Goal: Task Accomplishment & Management: Use online tool/utility

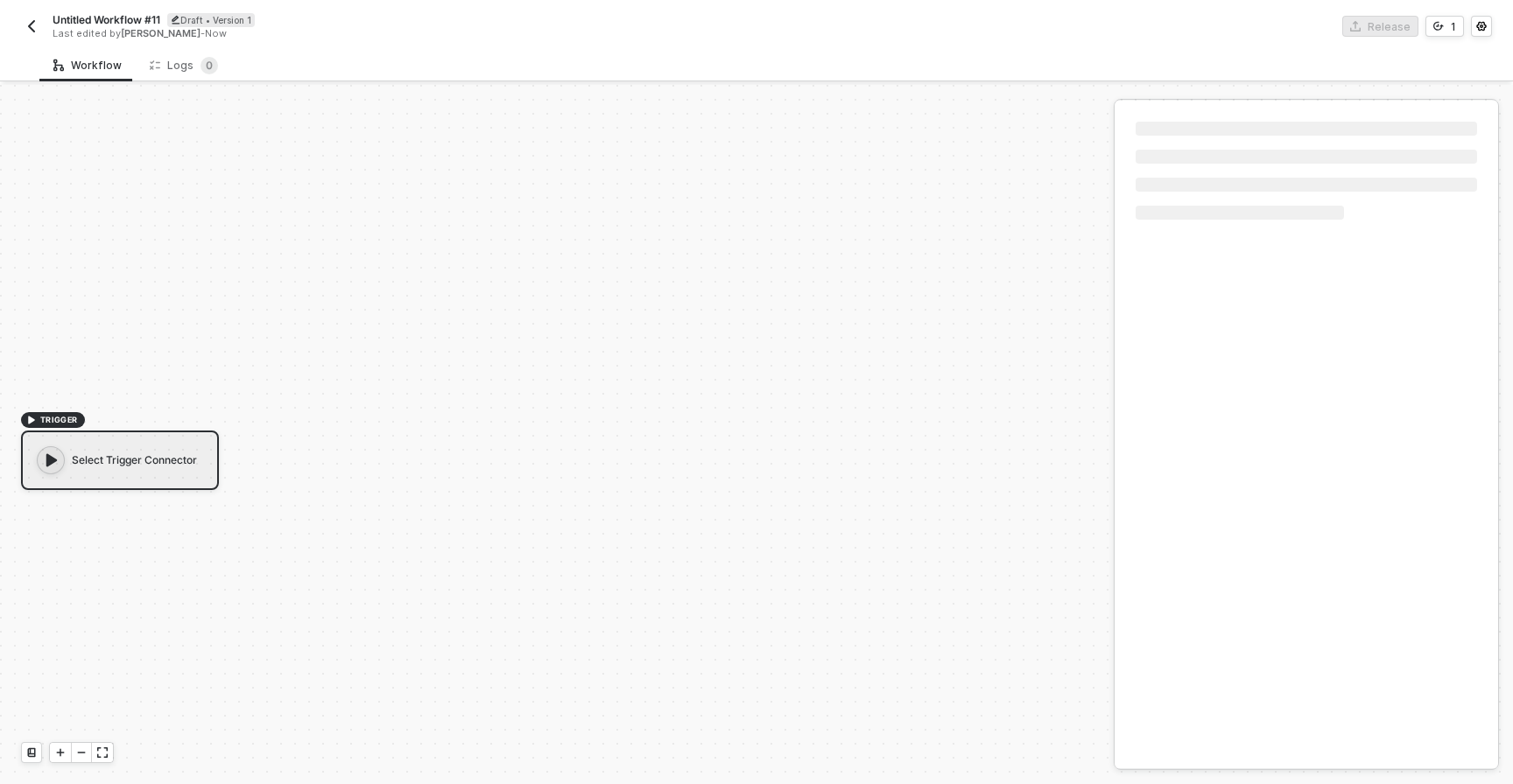
scroll to position [33, 0]
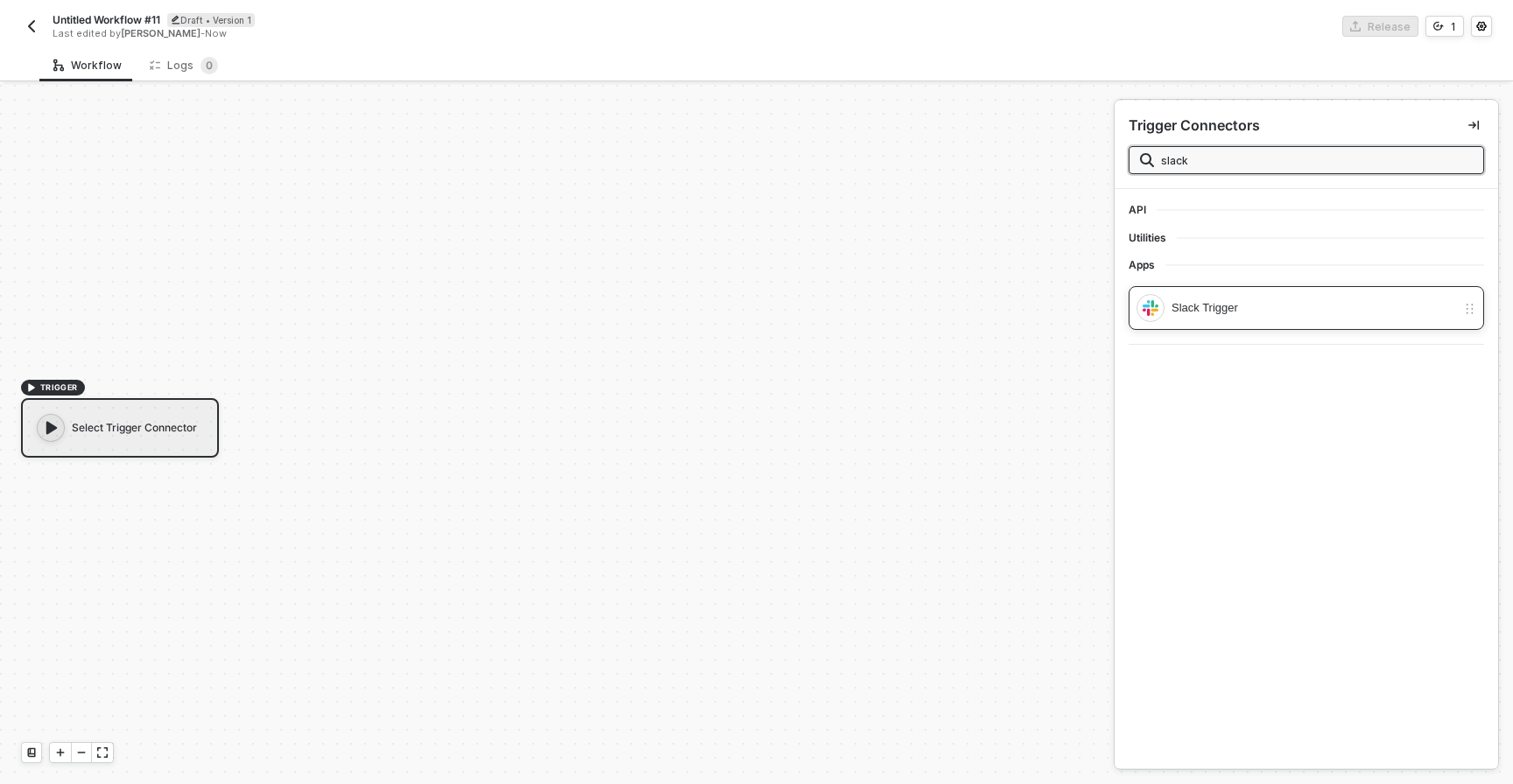
type input "slack"
click at [1224, 308] on div "Slack Trigger" at bounding box center [1313, 308] width 285 height 19
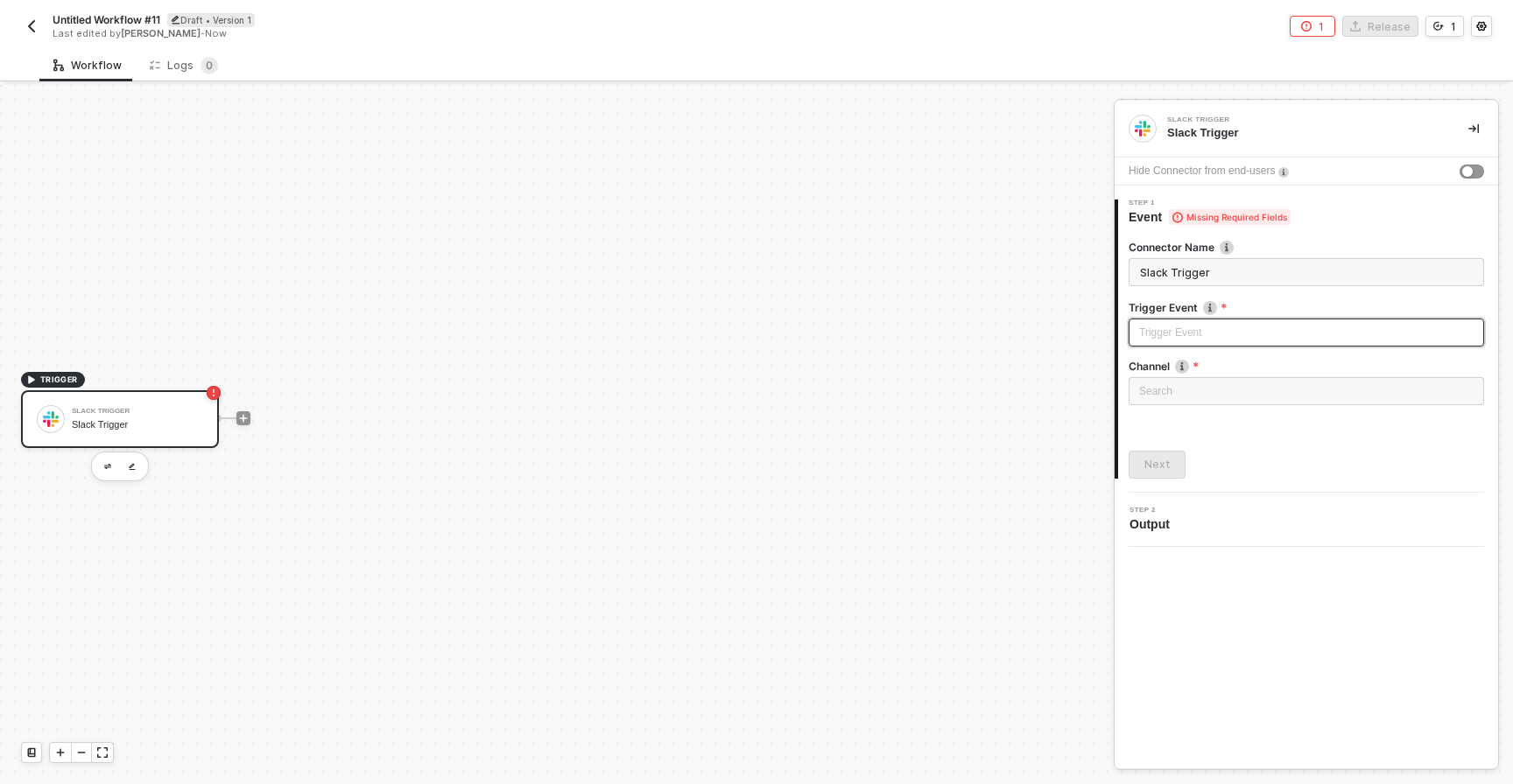
click at [1223, 337] on input "search" at bounding box center [1306, 332] width 335 height 26
click at [1205, 371] on div "Message posted" at bounding box center [1307, 367] width 328 height 19
type input "Trigger workflow when message posted"
click at [1203, 397] on div "Loading..." at bounding box center [1307, 391] width 355 height 28
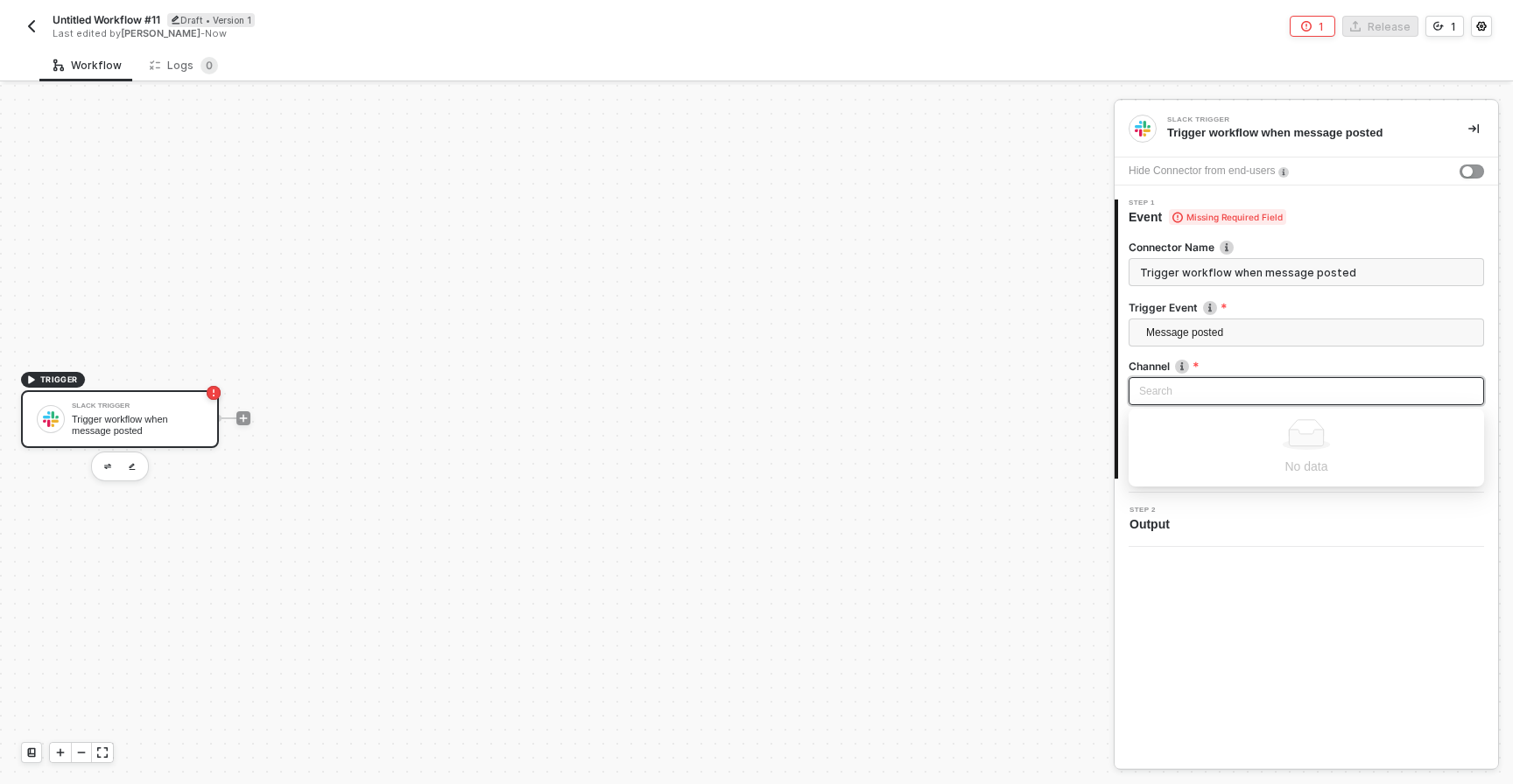
click at [1176, 391] on input "search" at bounding box center [1306, 391] width 335 height 26
click at [1225, 367] on label "Channel" at bounding box center [1307, 366] width 355 height 15
click at [1213, 395] on div "Search" at bounding box center [1307, 391] width 355 height 28
click at [1294, 461] on div "No data" at bounding box center [1306, 465] width 335 height 19
click at [1268, 574] on div "Slack Trigger Trigger workflow when message posted Hide Connector from end-user…" at bounding box center [1307, 434] width 383 height 668
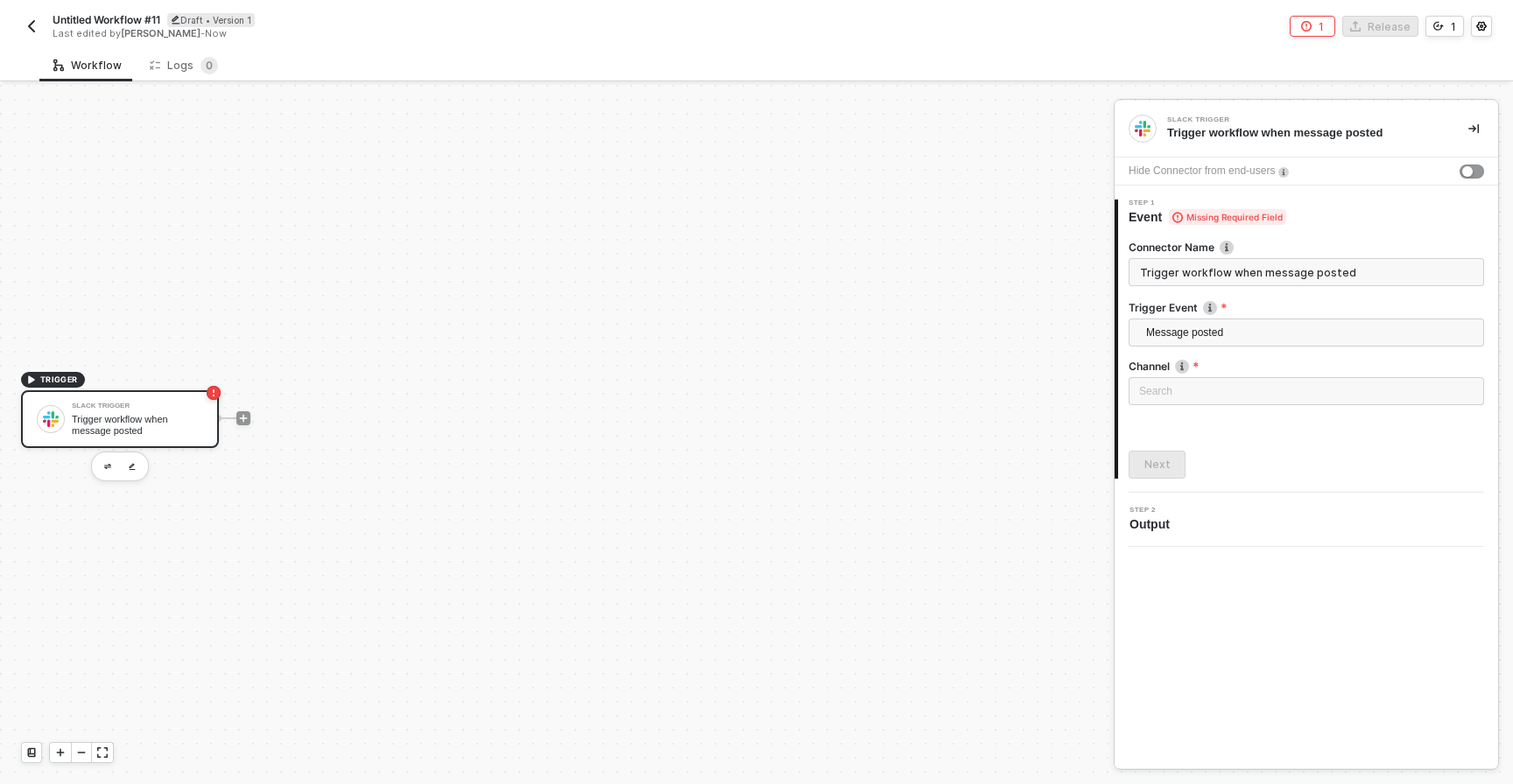
click at [1156, 514] on span "Step 2" at bounding box center [1154, 510] width 48 height 7
click at [1189, 382] on div "Search" at bounding box center [1307, 391] width 355 height 28
type input "channel"
click at [1196, 276] on input "Trigger workflow when message posted" at bounding box center [1307, 272] width 355 height 28
click at [1203, 278] on input "Trigger workflow when message posted" at bounding box center [1307, 272] width 355 height 28
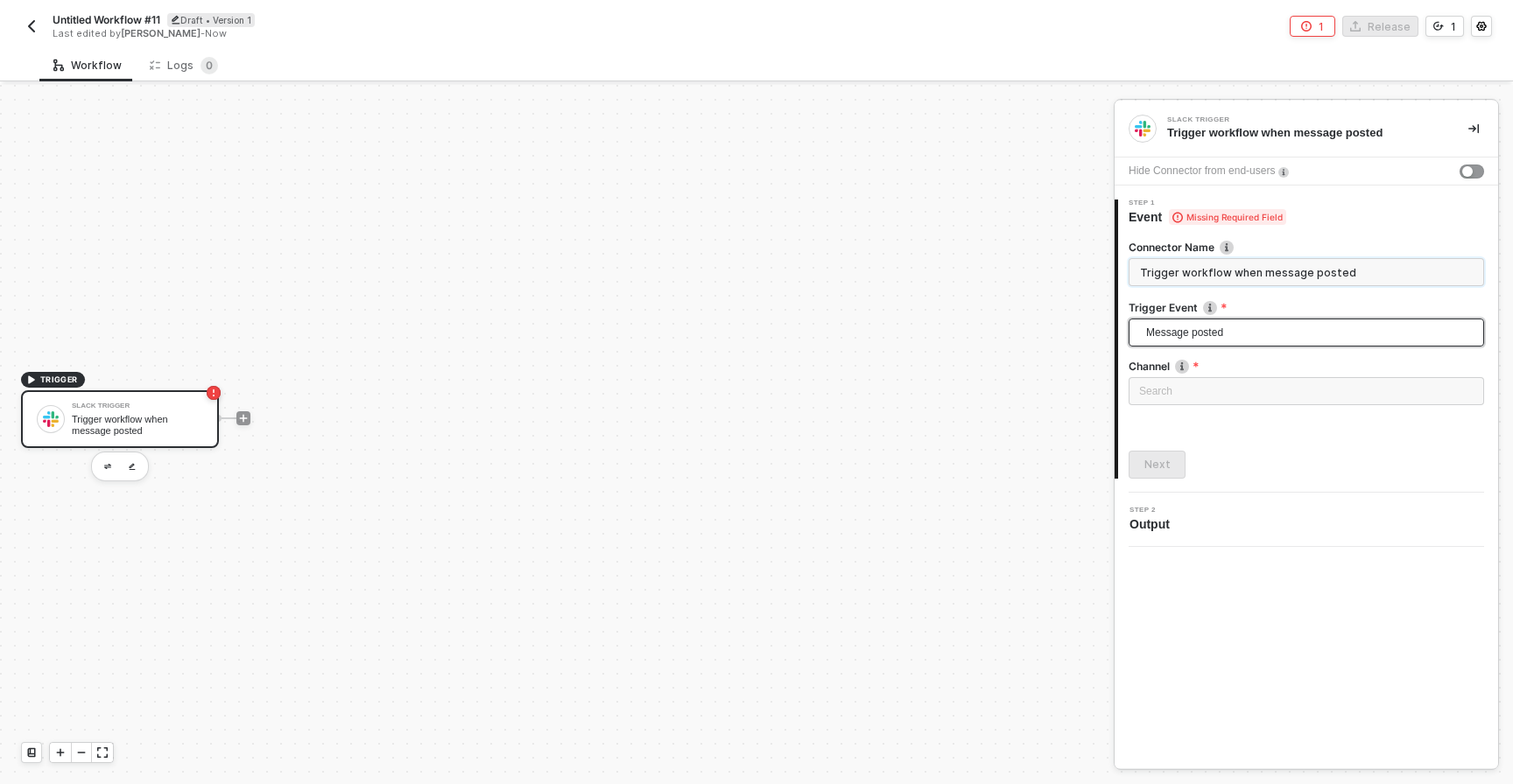
click at [1197, 333] on span "Message posted" at bounding box center [1310, 332] width 328 height 26
click at [1196, 367] on div "Message posted" at bounding box center [1307, 367] width 328 height 19
click at [1151, 526] on span "Output" at bounding box center [1154, 524] width 48 height 18
click at [1480, 124] on button "button" at bounding box center [1473, 128] width 21 height 21
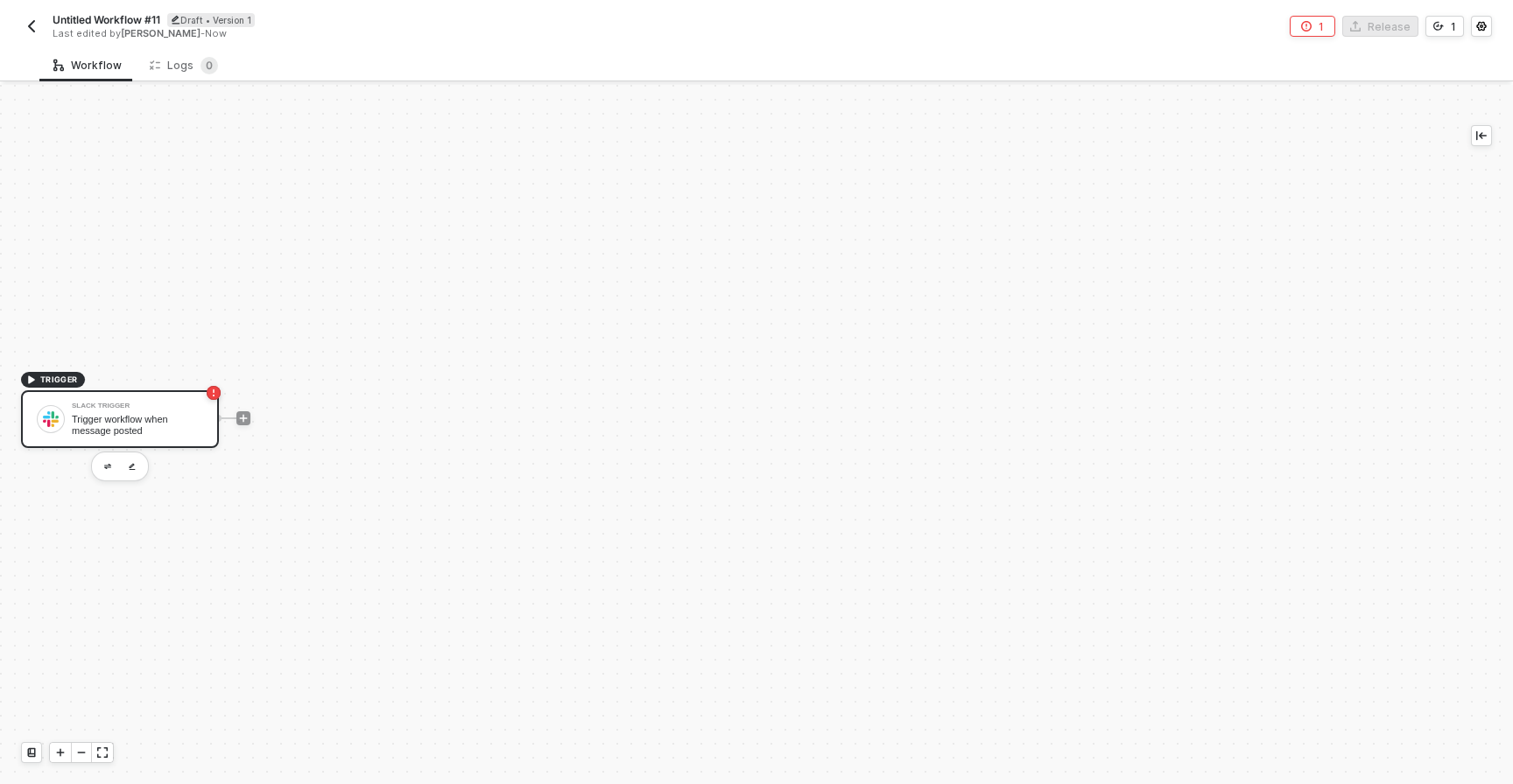
click at [79, 419] on div "Trigger workflow when message posted" at bounding box center [137, 425] width 131 height 22
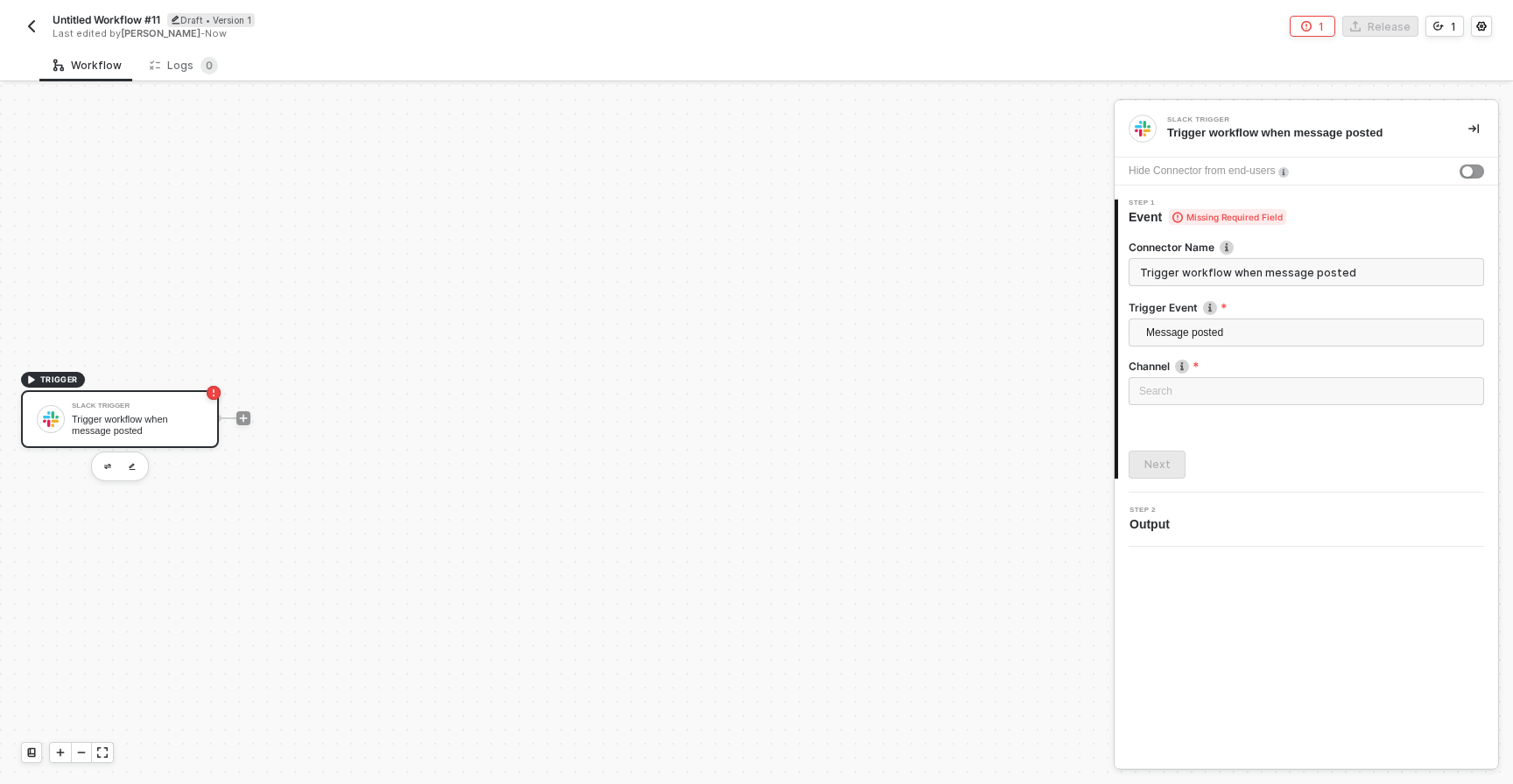
click at [242, 632] on div "TRIGGER Slack Trigger Trigger workflow when message posted" at bounding box center [552, 418] width 1105 height 731
click at [132, 471] on button "button" at bounding box center [132, 466] width 21 height 21
click at [1205, 136] on div "Trigger workflow when message posted" at bounding box center [1304, 133] width 273 height 16
click at [1112, 133] on div "TRIGGER Slack Trigger Trigger workflow when message posted" at bounding box center [557, 435] width 1114 height 700
click at [1149, 130] on img at bounding box center [1143, 129] width 16 height 16
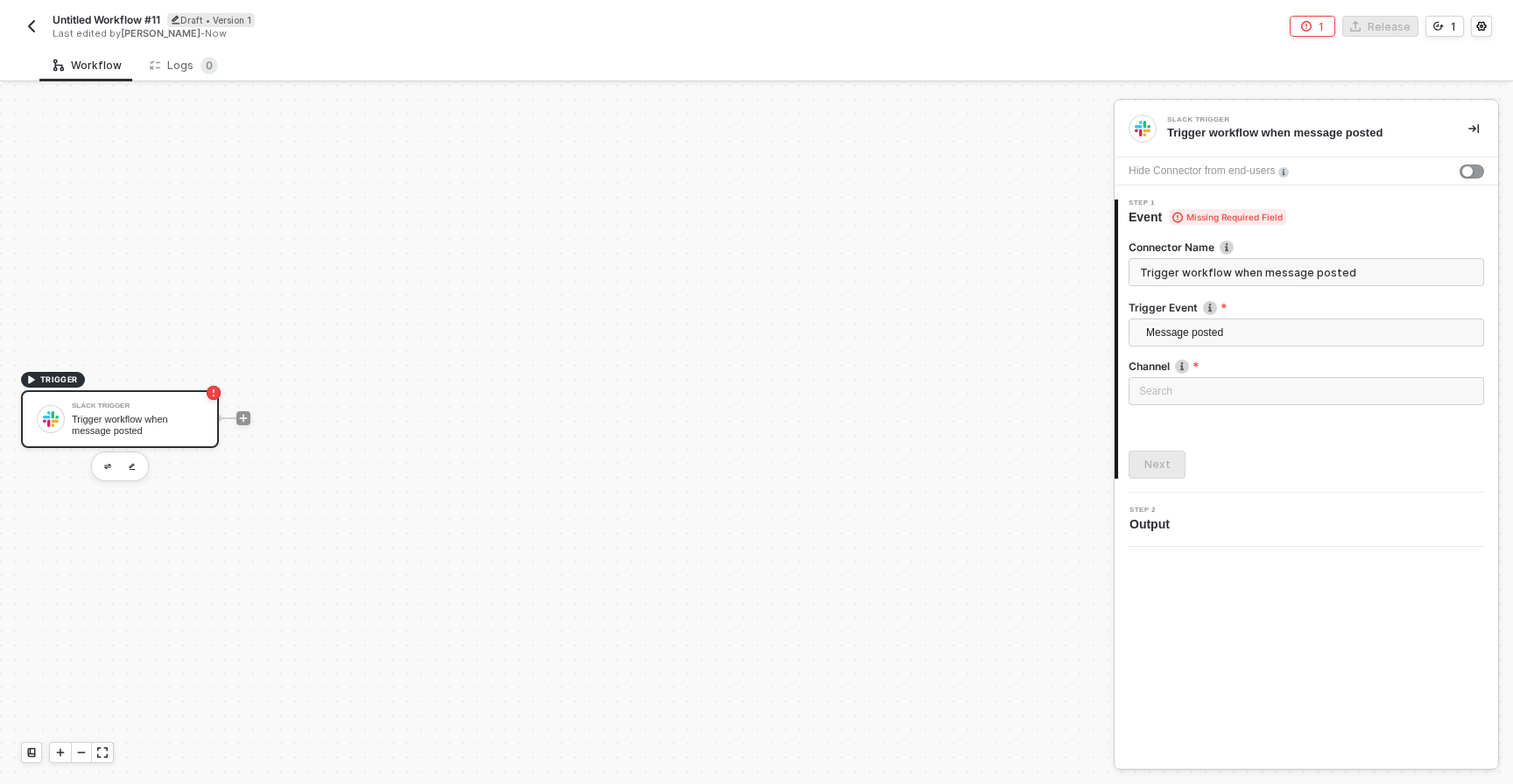
click at [755, 432] on div "TRIGGER Slack Trigger Trigger workflow when message posted" at bounding box center [552, 418] width 1105 height 731
click at [110, 471] on button "button" at bounding box center [107, 466] width 21 height 21
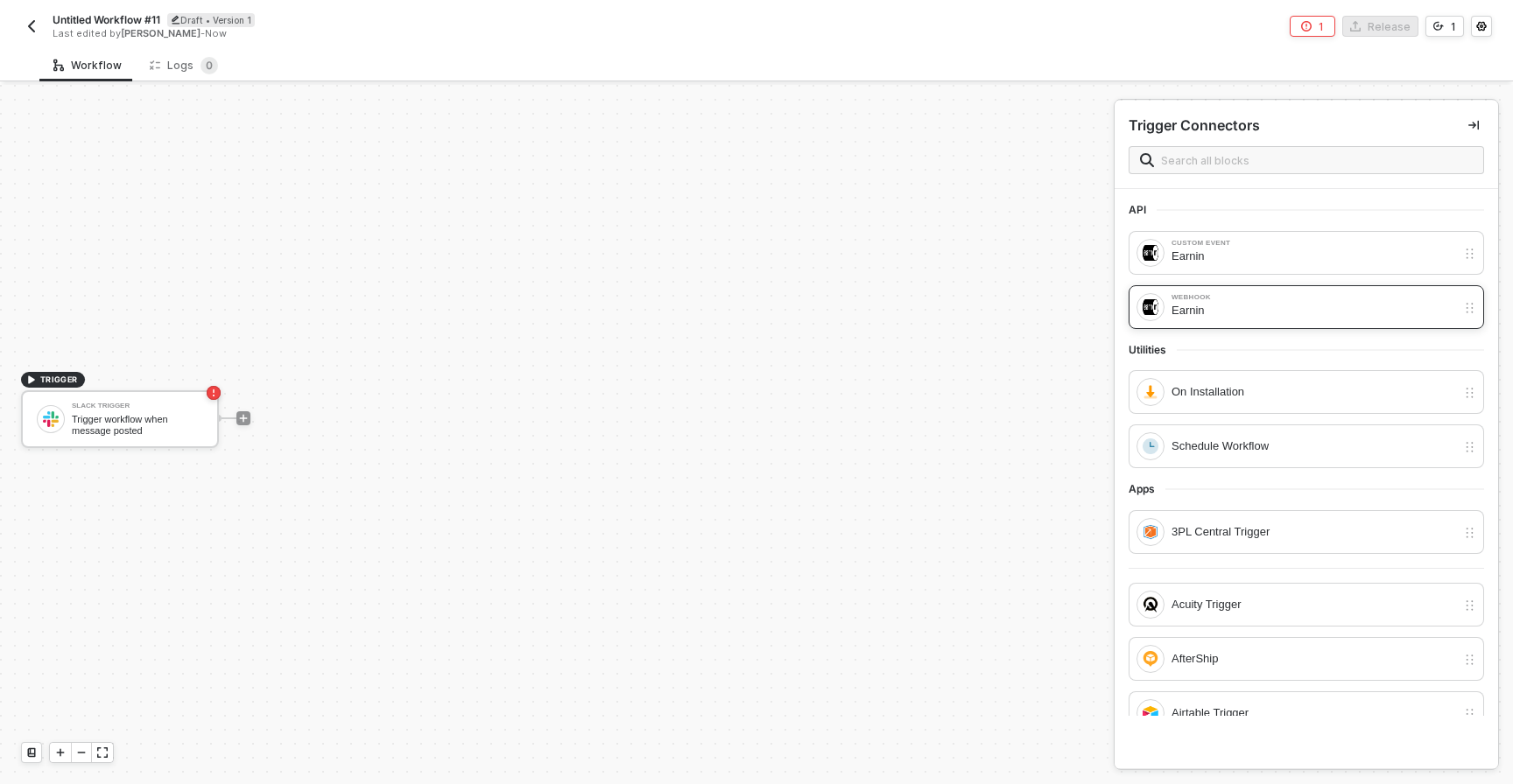
click at [1212, 302] on div "Earnin" at bounding box center [1313, 310] width 285 height 19
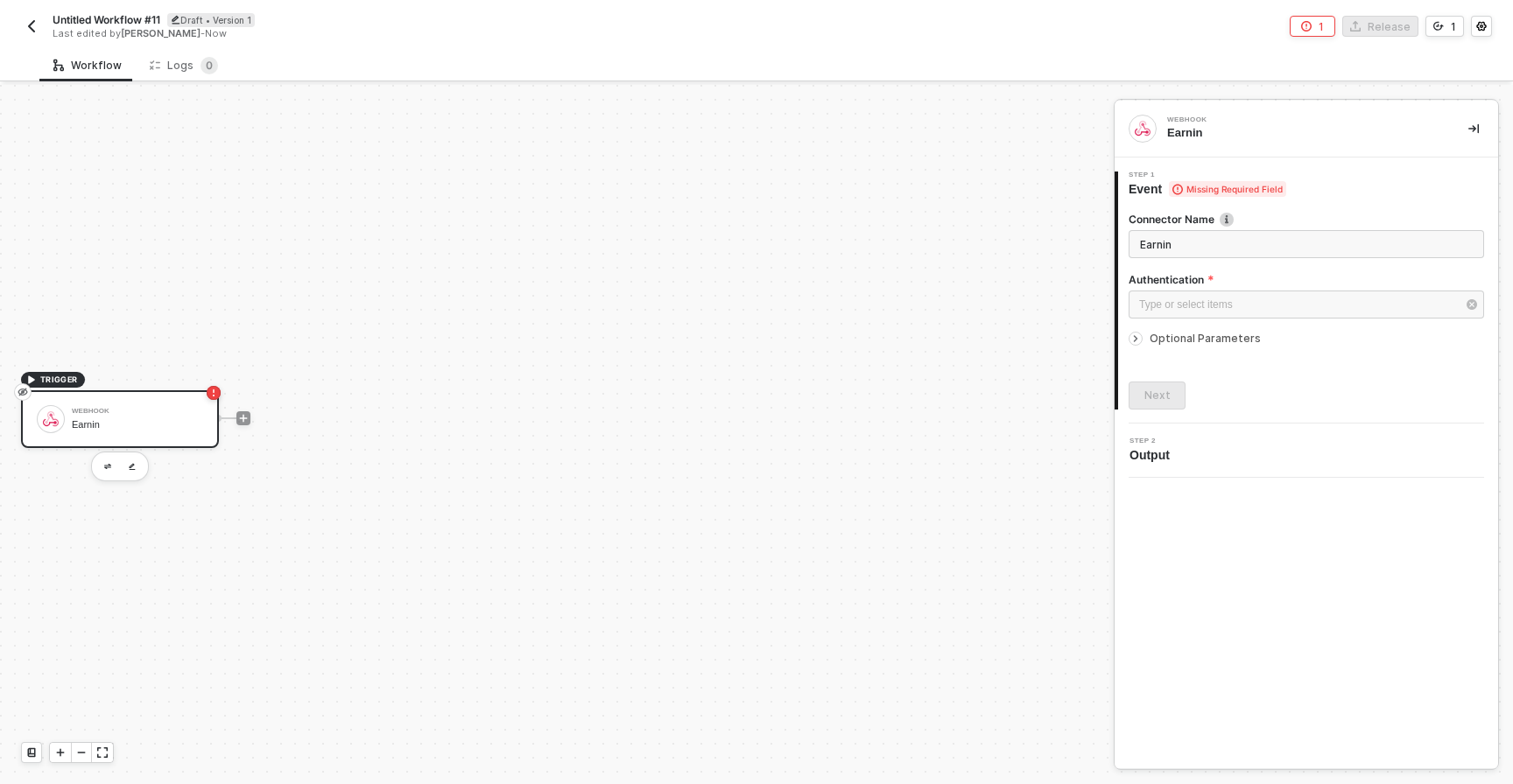
click at [1169, 319] on div "Type or select items ﻿" at bounding box center [1307, 307] width 355 height 32
click at [1173, 311] on div "Type or select items ﻿" at bounding box center [1297, 305] width 317 height 17
click at [930, 309] on div "No Authentication - Only use if you do not have the ability to set the Authoriz…" at bounding box center [971, 321] width 241 height 28
click at [1162, 392] on div "Next" at bounding box center [1158, 396] width 26 height 14
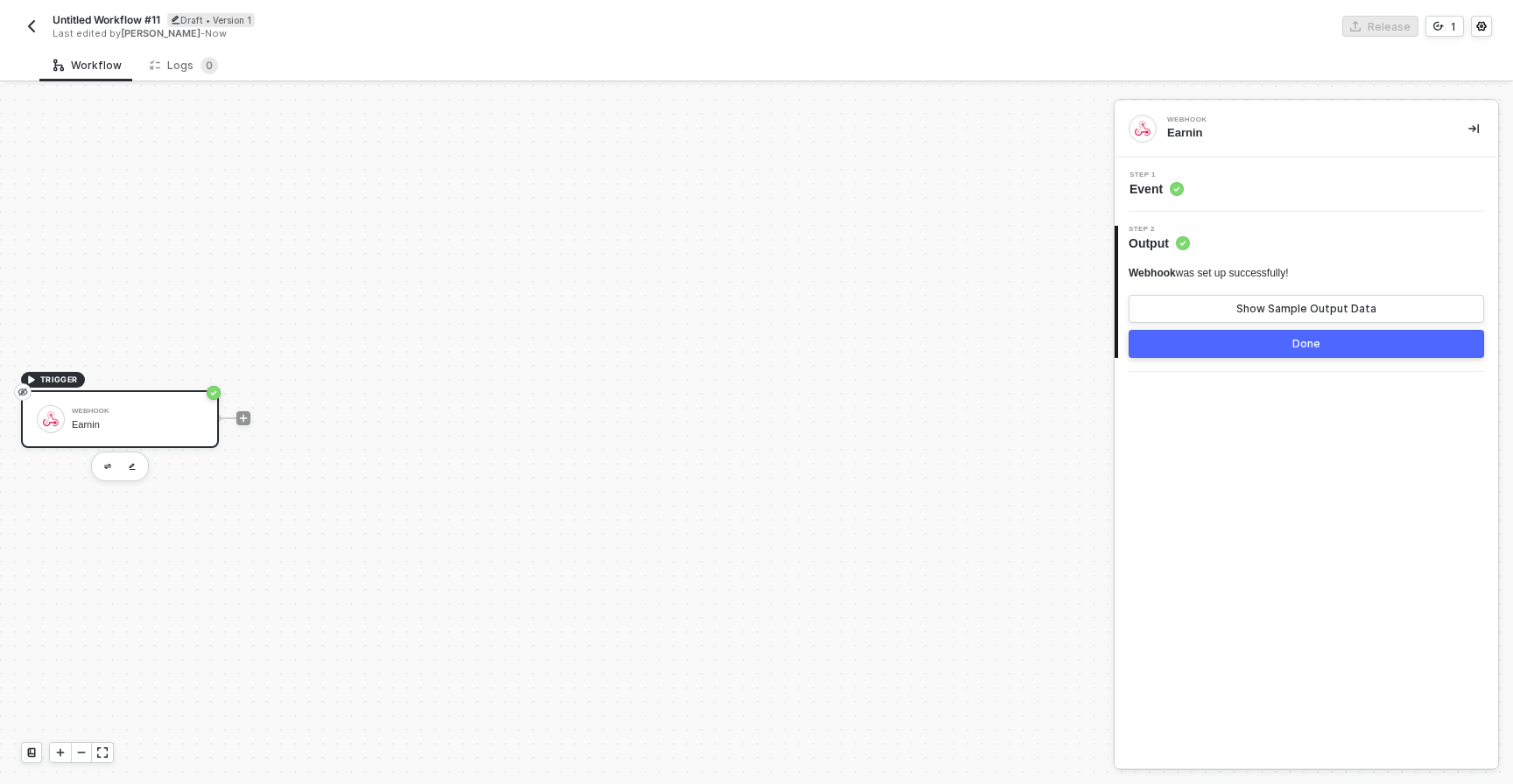
click at [1251, 349] on button "Done" at bounding box center [1307, 344] width 355 height 28
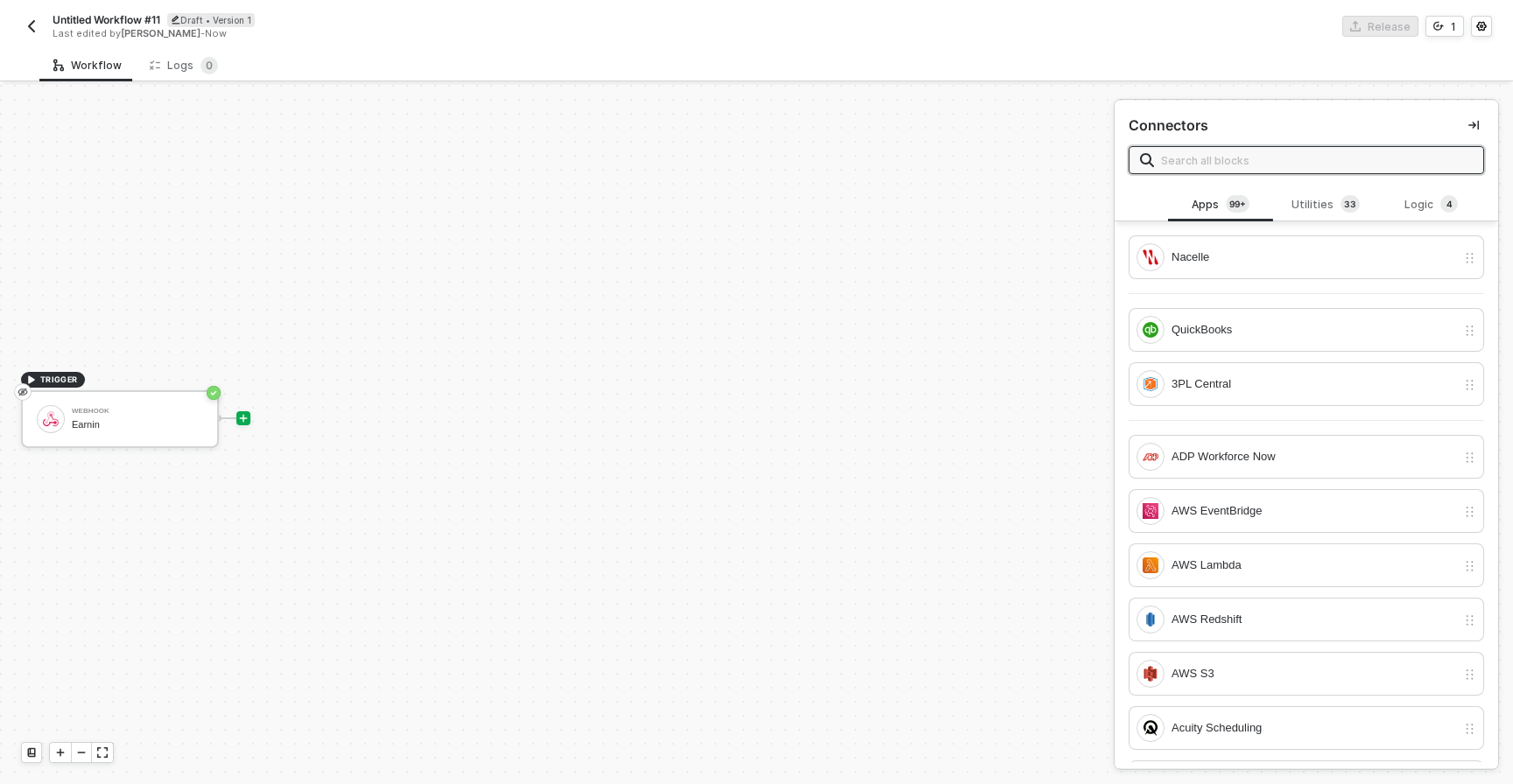
click at [670, 462] on div "TRIGGER Webhook Earnin" at bounding box center [552, 418] width 1105 height 731
click at [449, 460] on div "TRIGGER Webhook Earnin" at bounding box center [552, 418] width 1105 height 731
click at [849, 218] on div "TRIGGER Webhook Earnin" at bounding box center [552, 418] width 1105 height 731
click at [1471, 125] on icon "icon-collapse-right" at bounding box center [1473, 126] width 11 height 10
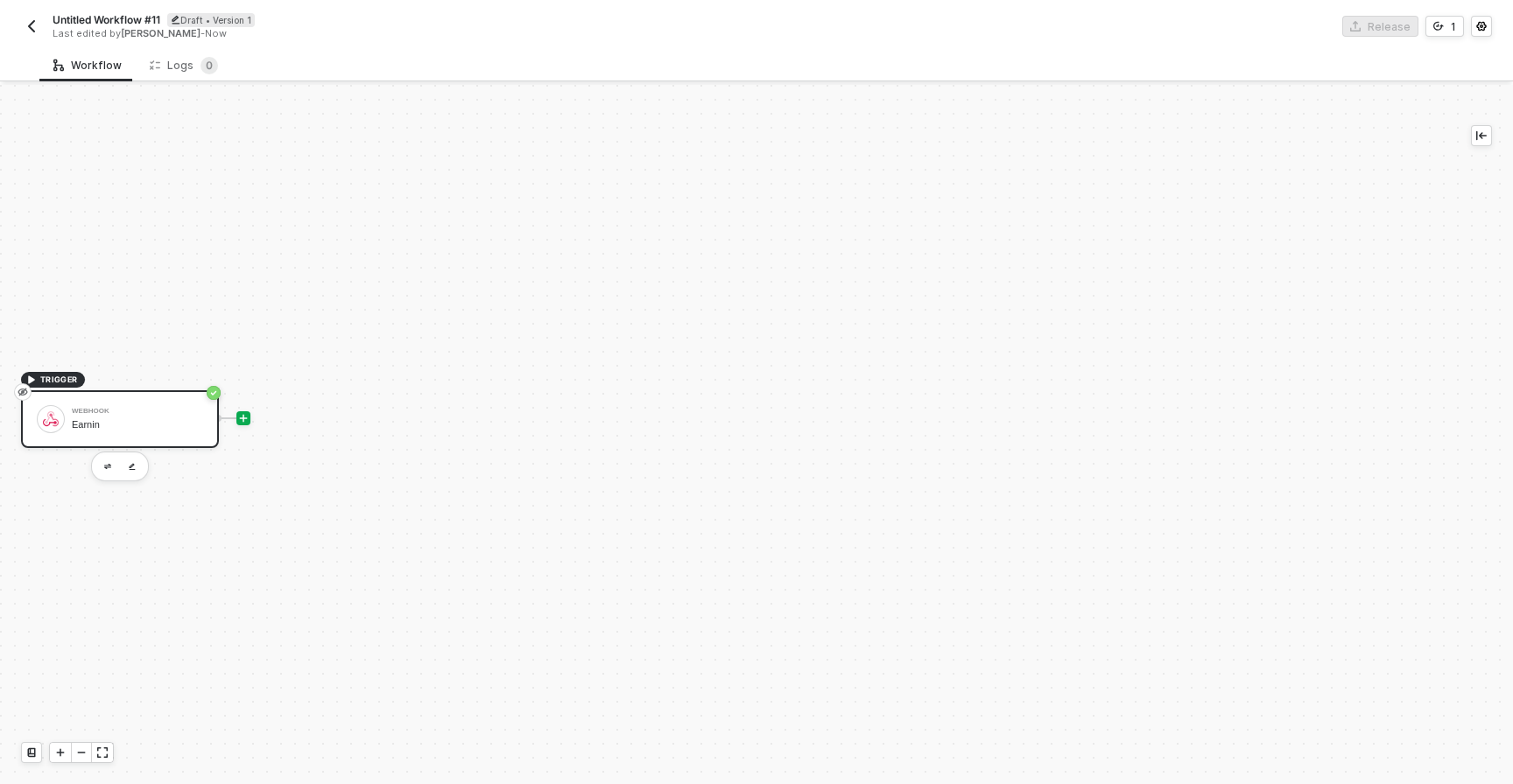
click at [99, 417] on div "Webhook Earnin" at bounding box center [137, 420] width 131 height 34
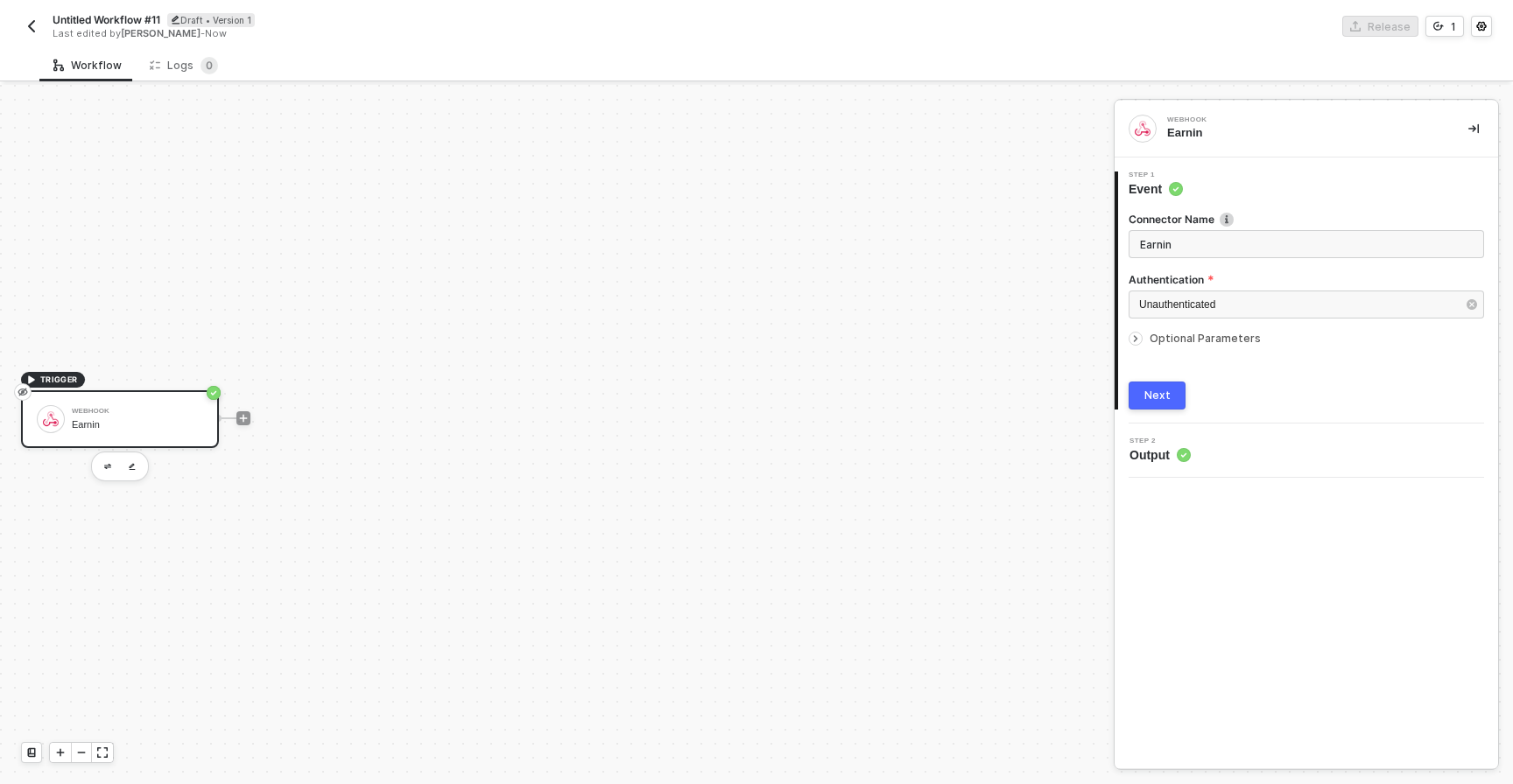
click at [988, 252] on div "TRIGGER Webhook Earnin" at bounding box center [552, 418] width 1105 height 731
click at [244, 423] on icon "icon-play" at bounding box center [243, 418] width 11 height 11
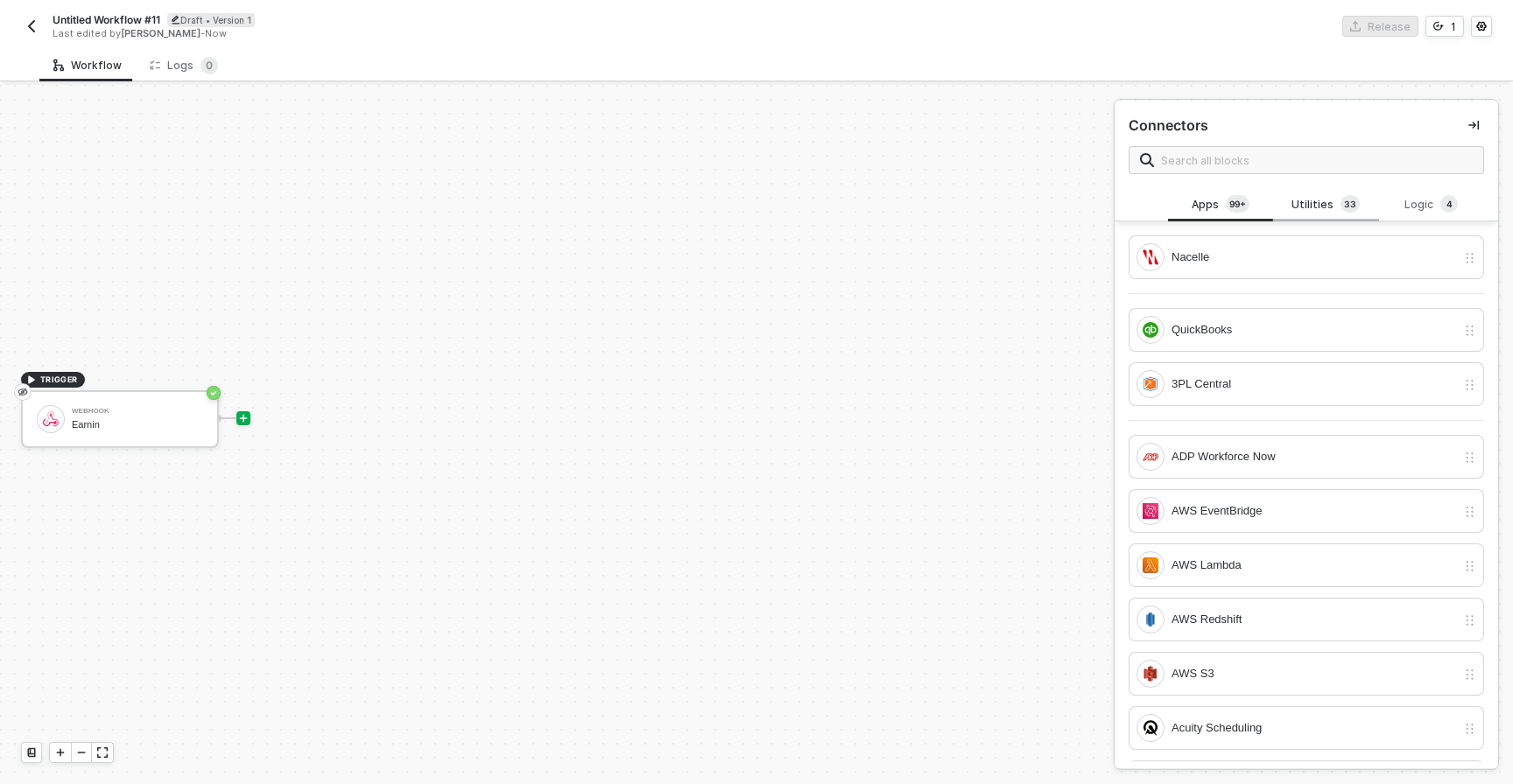
click at [1319, 211] on div "Utilities 3 3" at bounding box center [1326, 204] width 77 height 19
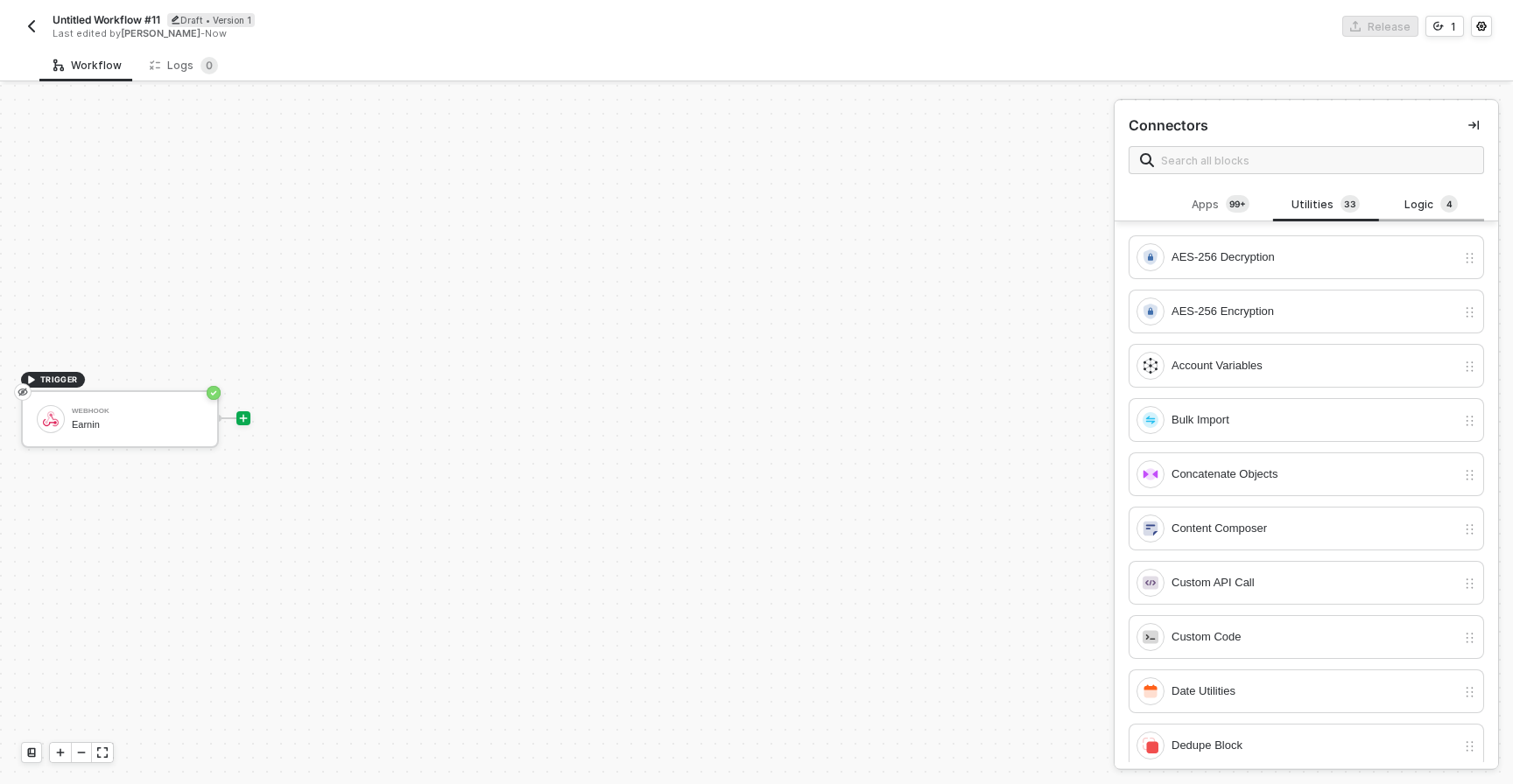
click at [1425, 203] on div "Logic 4" at bounding box center [1432, 204] width 77 height 19
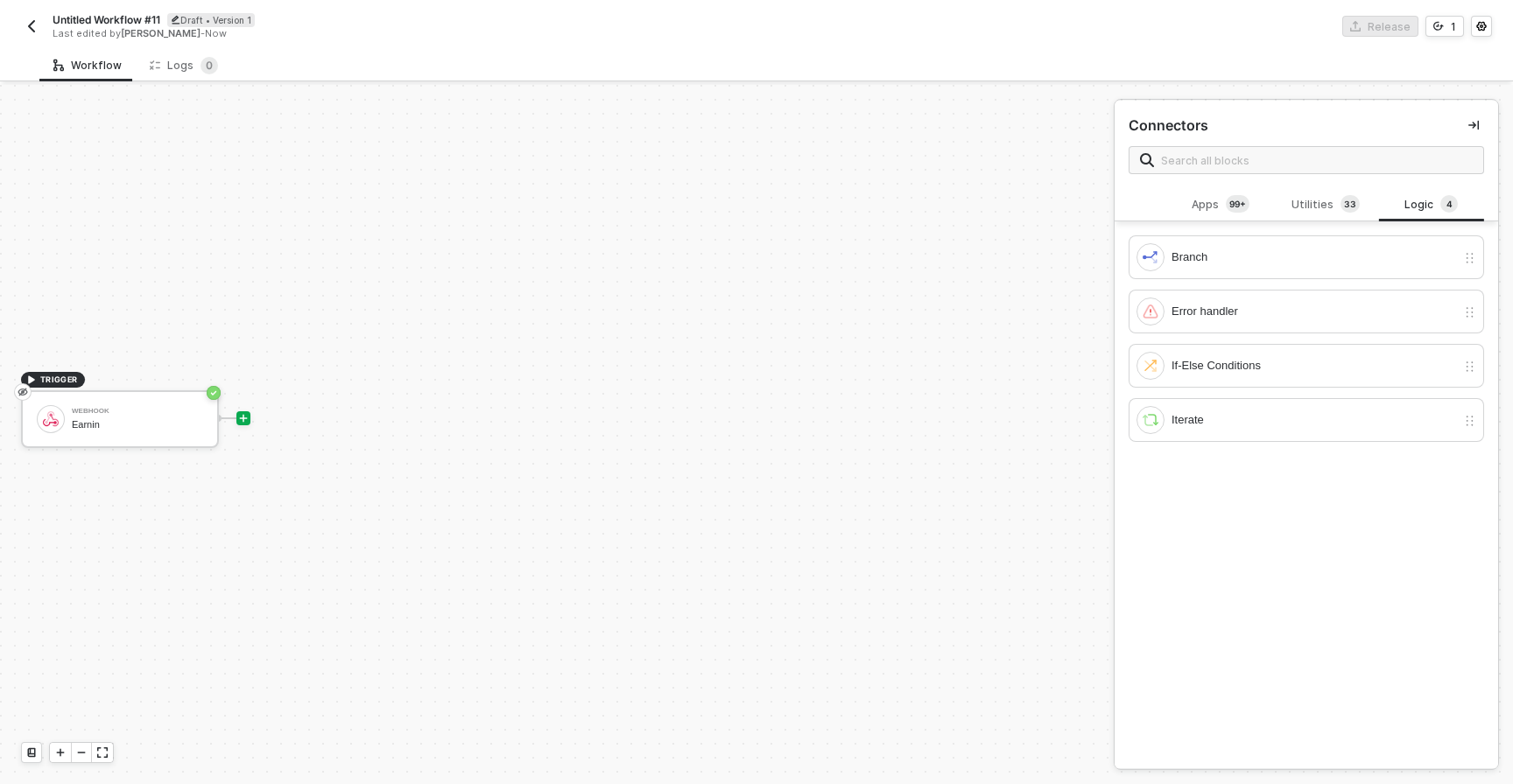
click at [1331, 148] on span at bounding box center [1307, 160] width 355 height 28
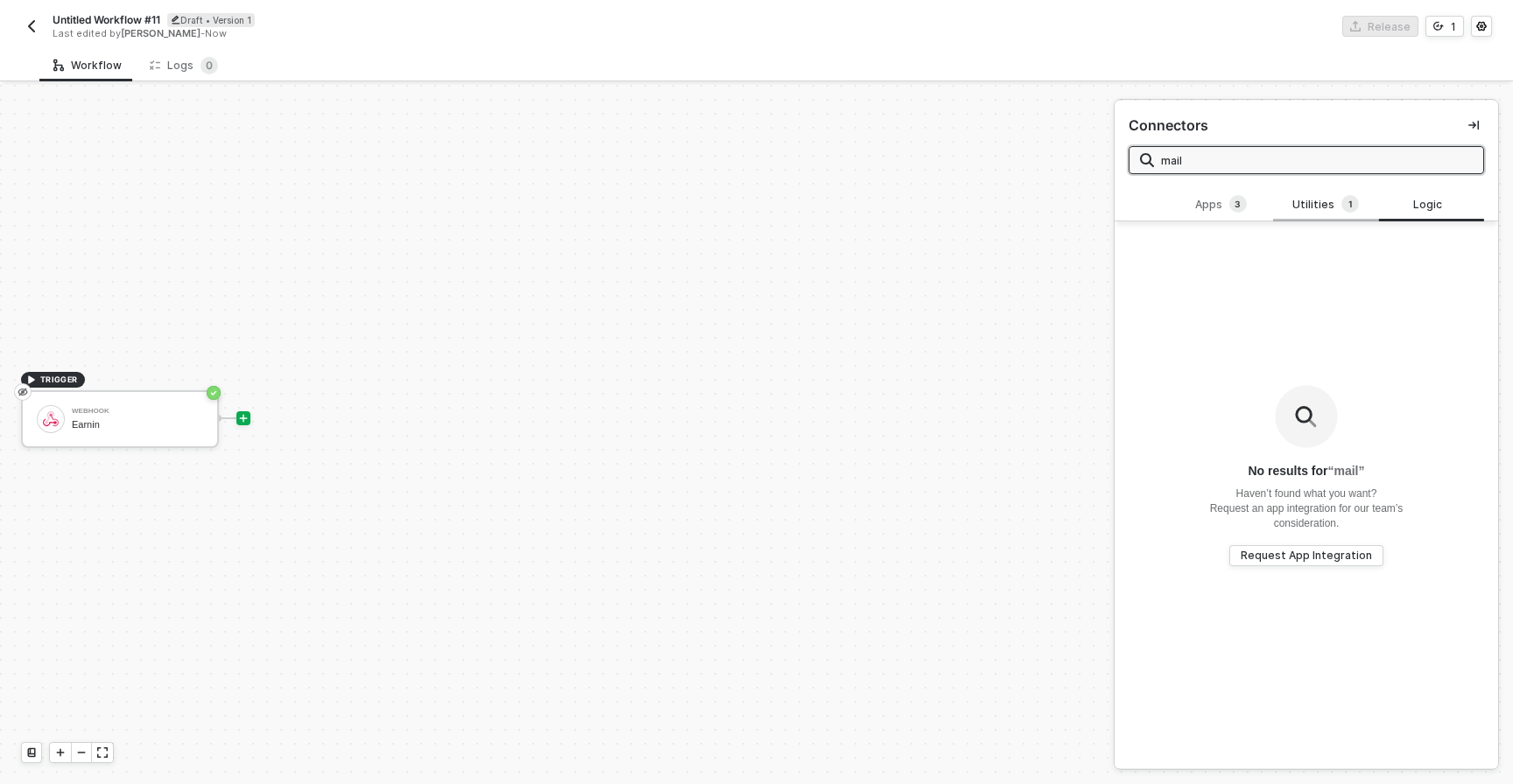
type input "mail"
click at [1310, 197] on div "Utilities 1" at bounding box center [1326, 204] width 77 height 19
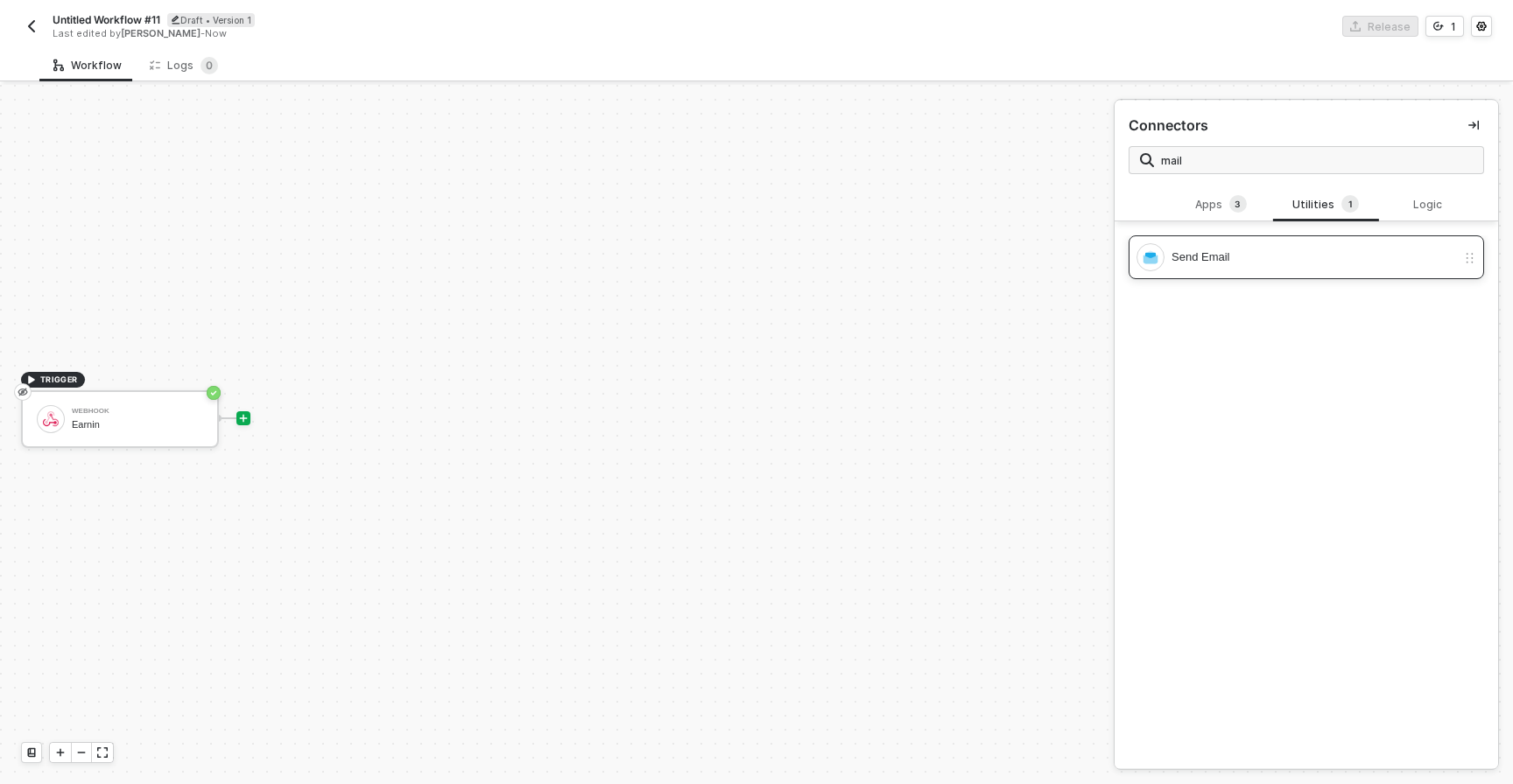
click at [1240, 248] on div "Send Email" at bounding box center [1313, 257] width 285 height 19
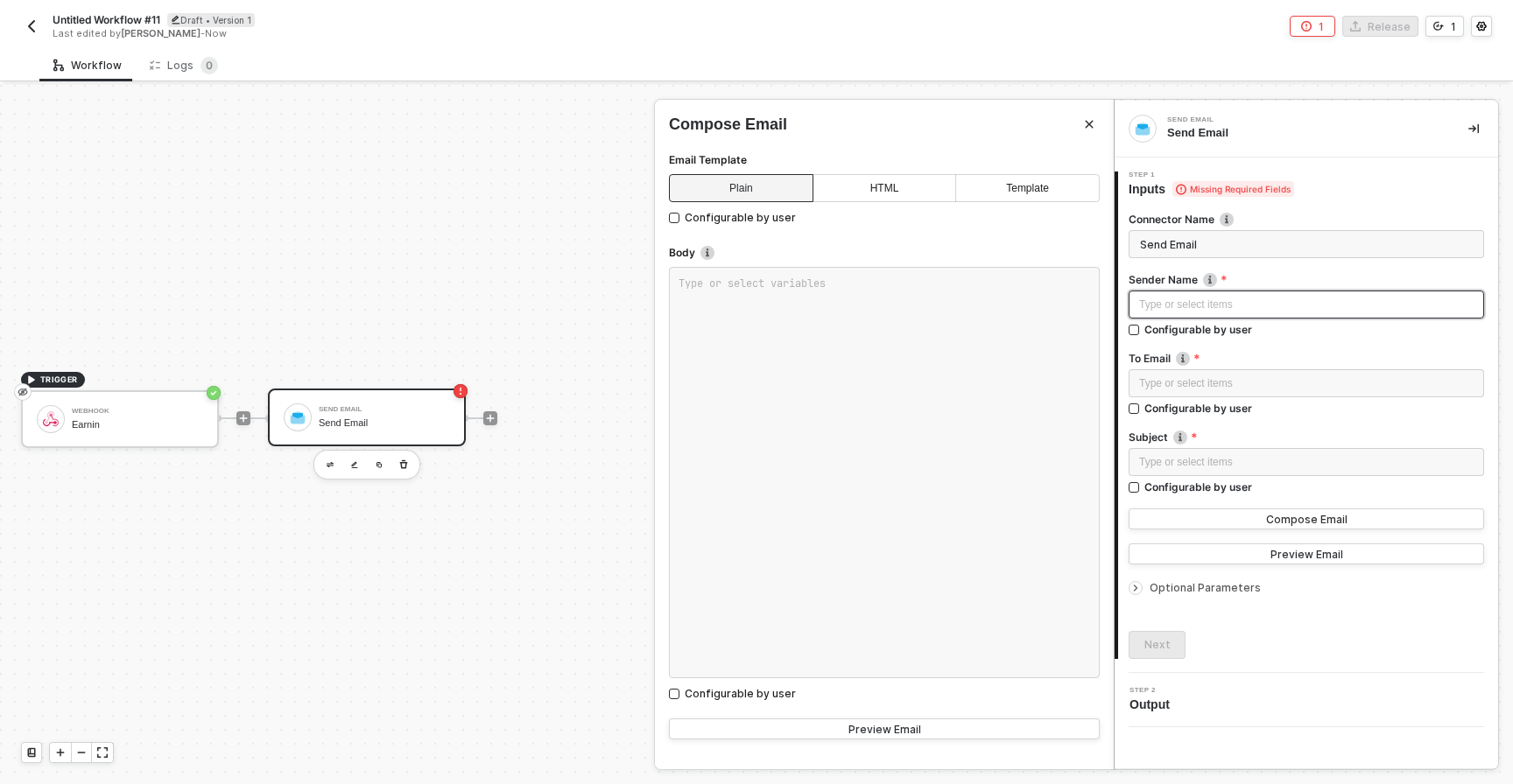
click at [1164, 298] on div "Type or select items ﻿" at bounding box center [1306, 305] width 335 height 17
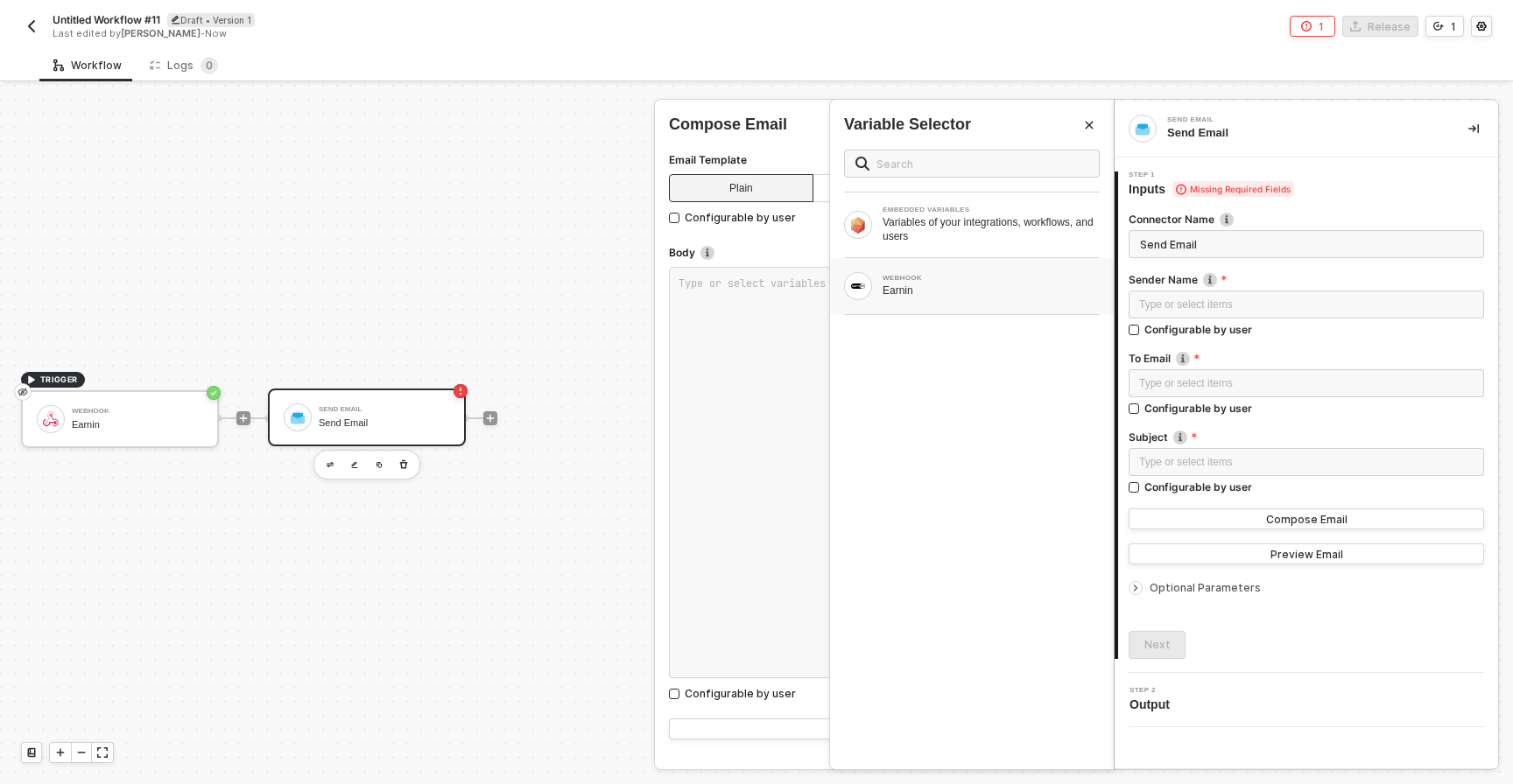
click at [1020, 304] on div "WEBHOOK Earnin" at bounding box center [972, 286] width 284 height 56
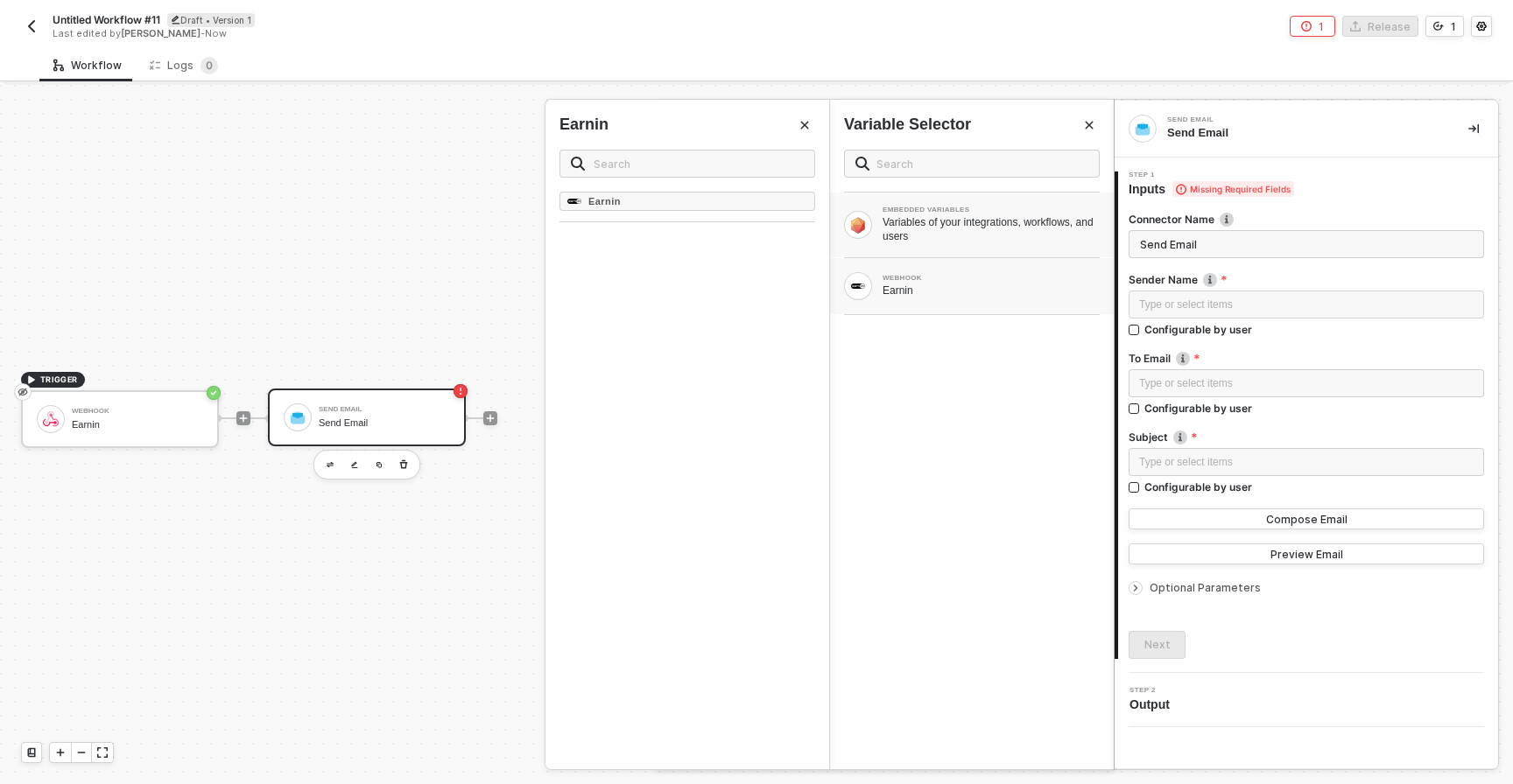
click at [910, 215] on div "Variables of your integrations, workflows, and users" at bounding box center [991, 229] width 217 height 28
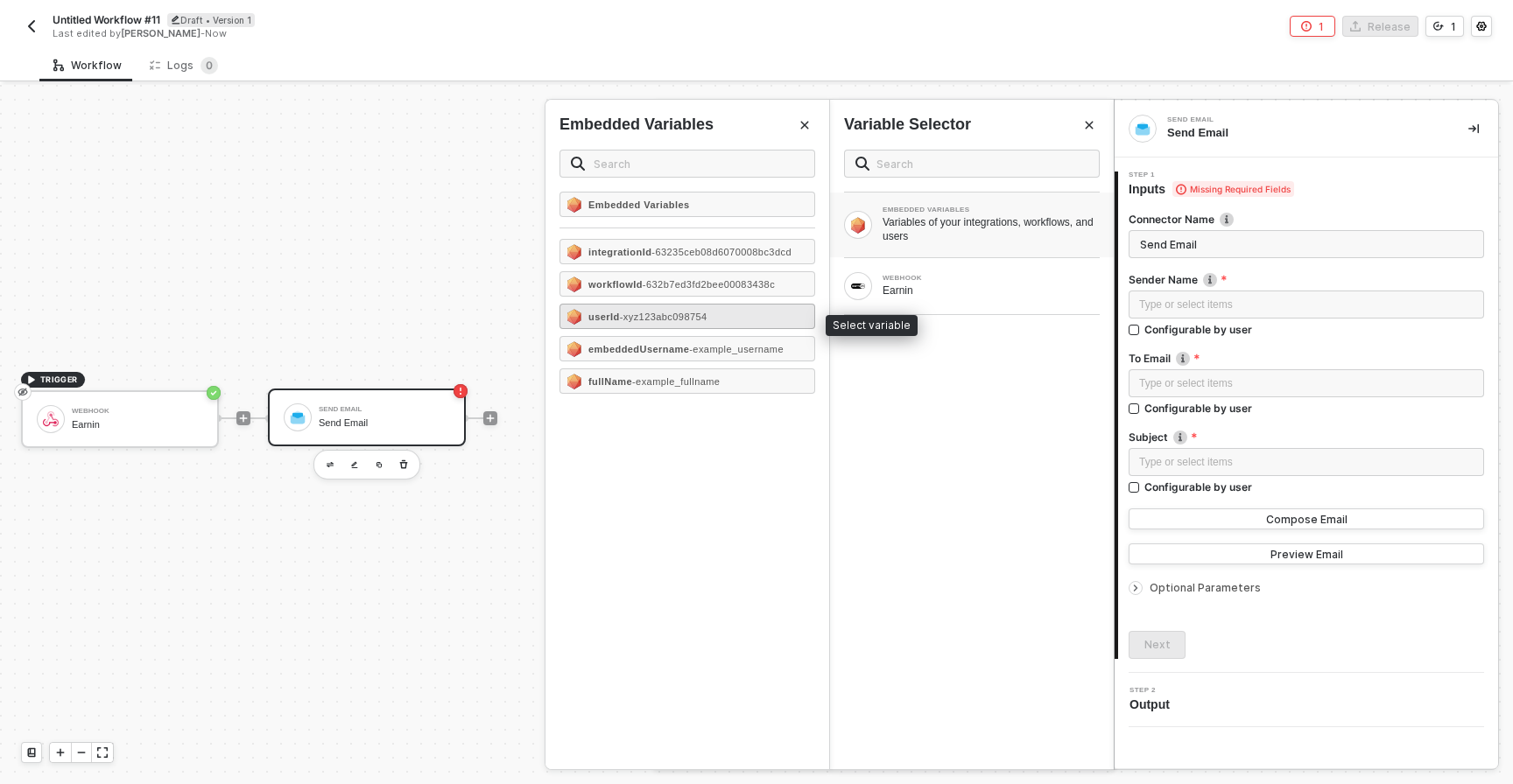
click at [694, 321] on span "- xyz123abc098754" at bounding box center [663, 317] width 87 height 11
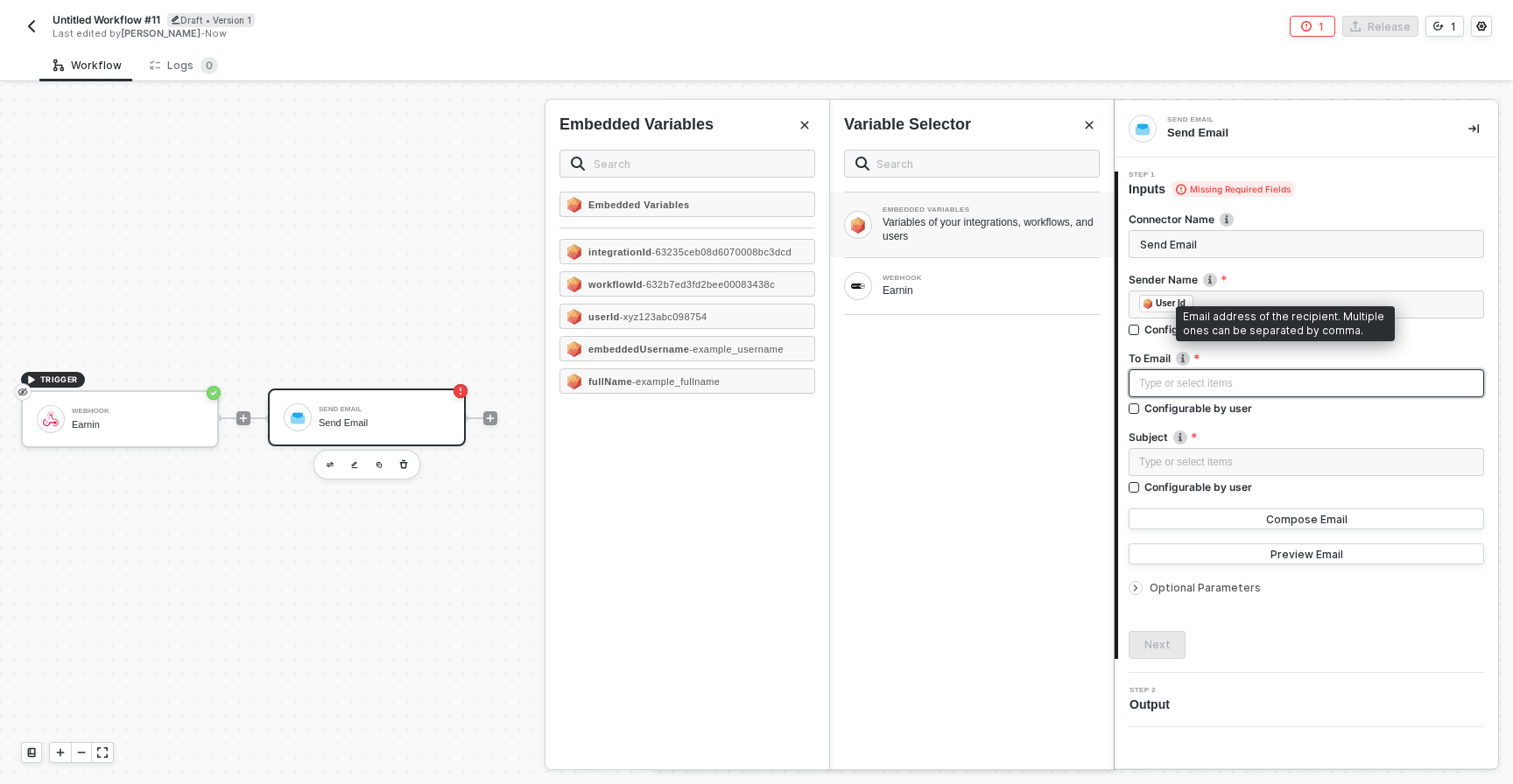
click at [1198, 382] on div "Type or select items ﻿" at bounding box center [1306, 383] width 335 height 17
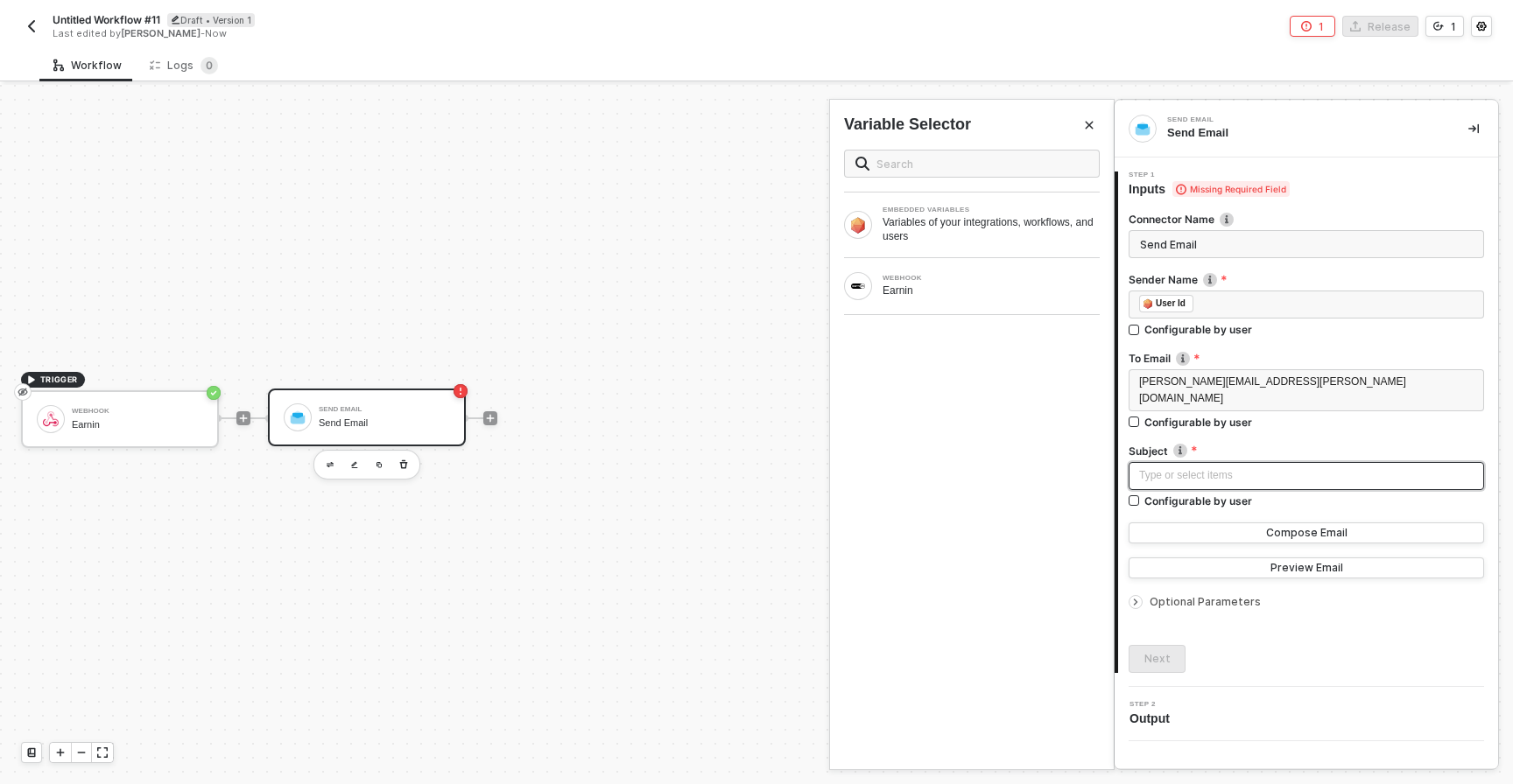
click at [1205, 467] on div "Type or select items ﻿" at bounding box center [1306, 475] width 335 height 17
click at [1162, 652] on div "Next" at bounding box center [1158, 659] width 26 height 14
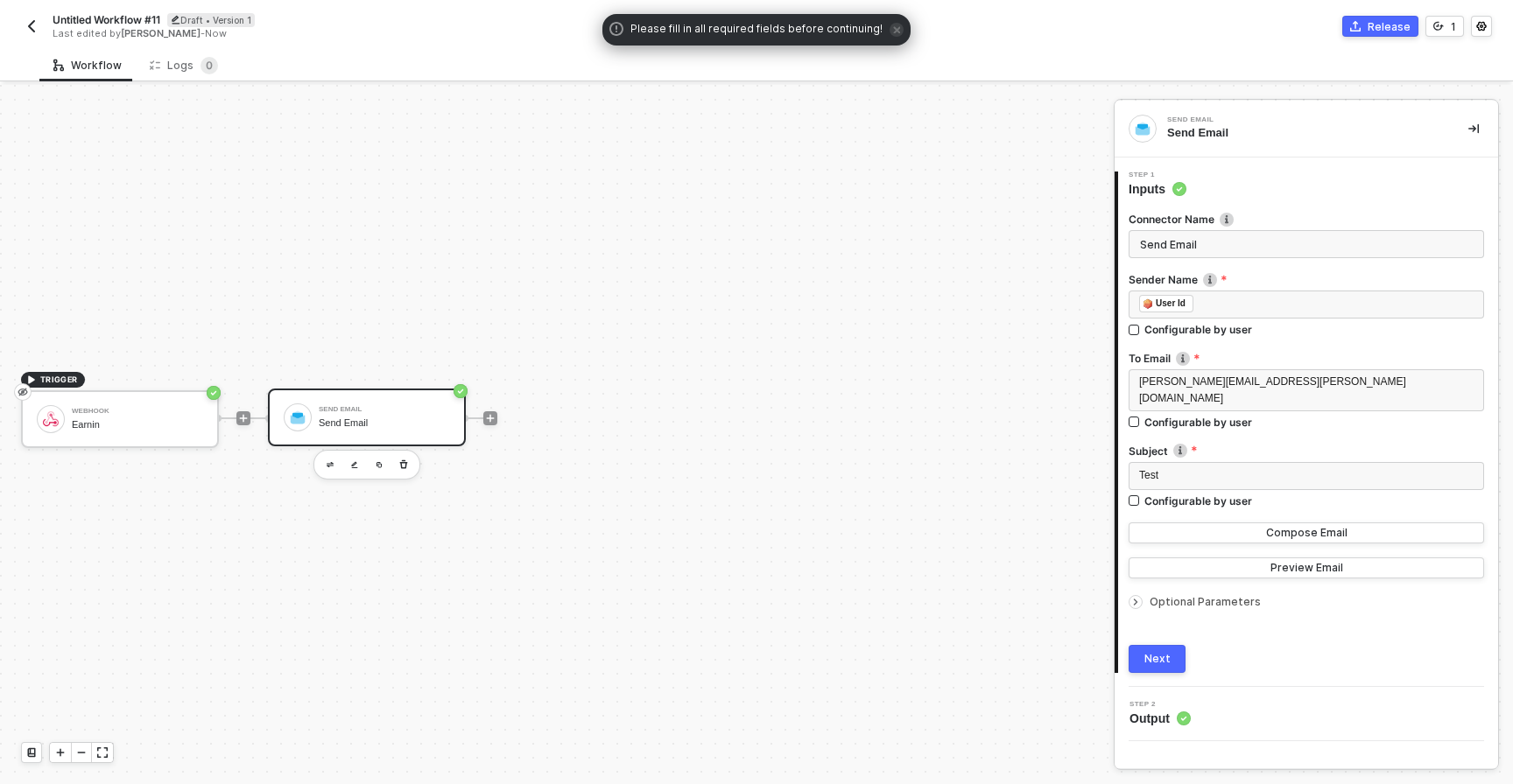
click at [1163, 653] on button "Next" at bounding box center [1157, 659] width 57 height 28
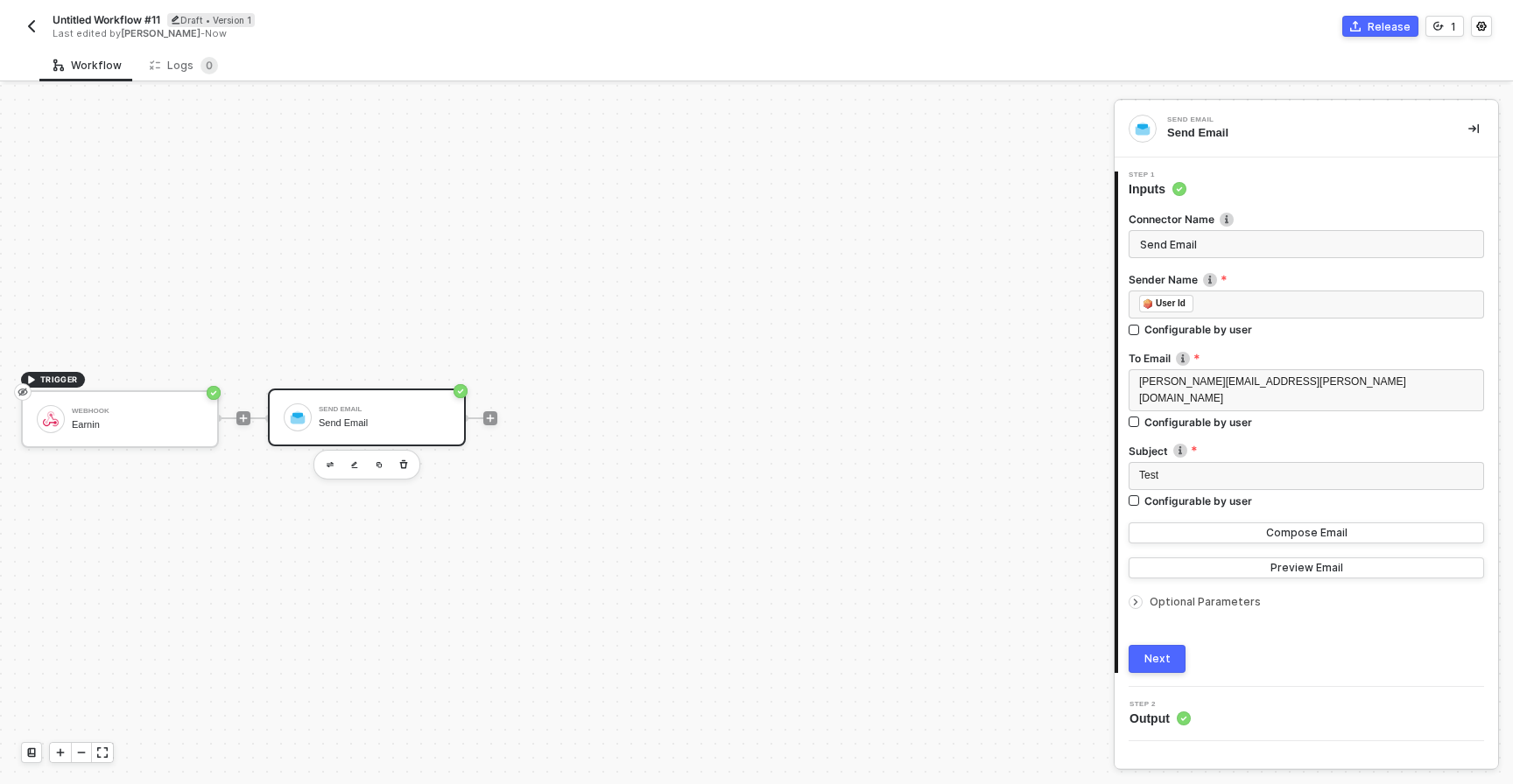
click at [1153, 652] on div "Next" at bounding box center [1158, 659] width 26 height 14
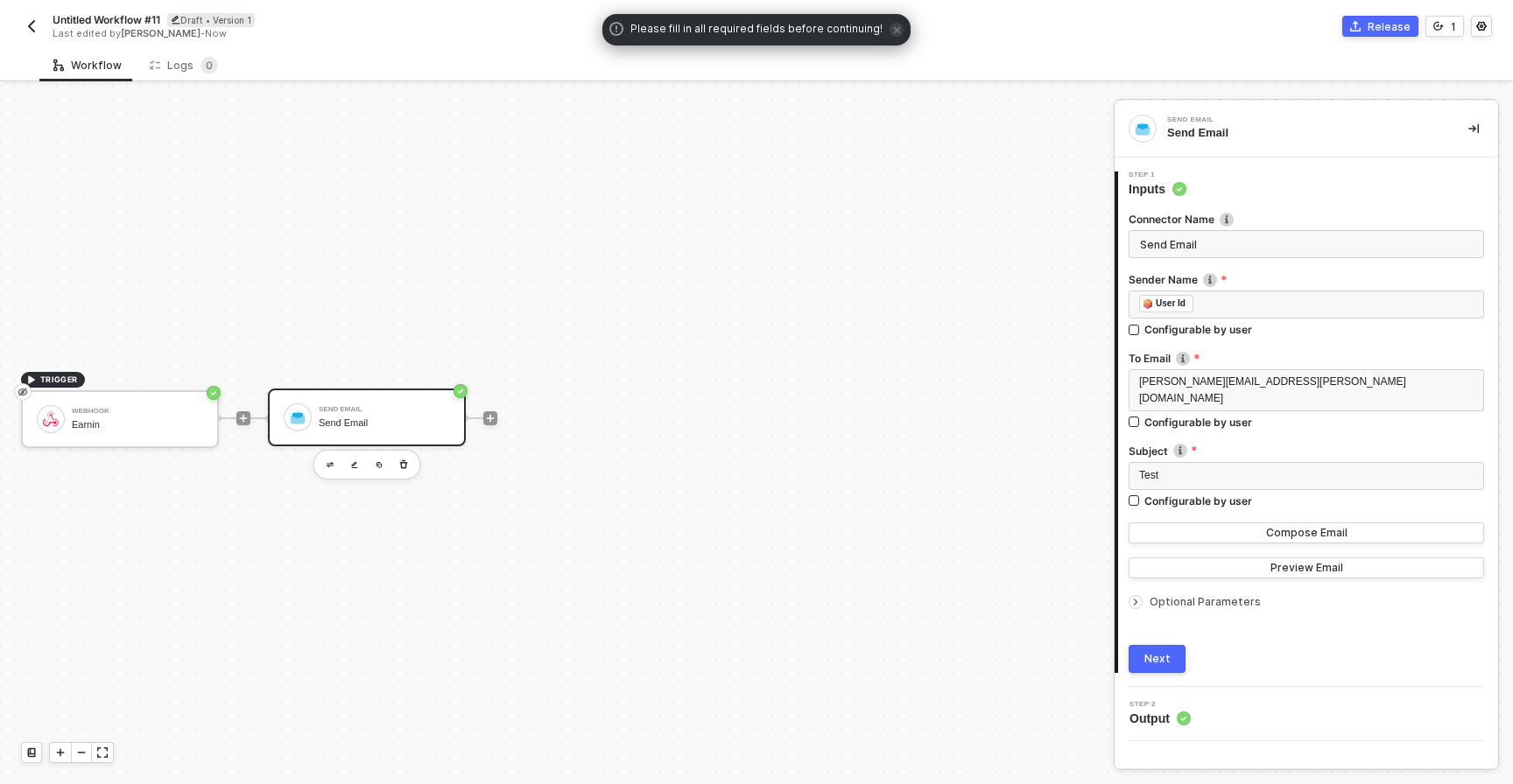
click at [1158, 652] on div "Next" at bounding box center [1158, 659] width 26 height 14
click at [1228, 392] on div "[PERSON_NAME][EMAIL_ADDRESS][PERSON_NAME][DOMAIN_NAME]" at bounding box center [1307, 390] width 355 height 42
click at [1331, 389] on div "[PERSON_NAME][EMAIL_ADDRESS][PERSON_NAME][DOMAIN_NAME]" at bounding box center [1306, 391] width 335 height 34
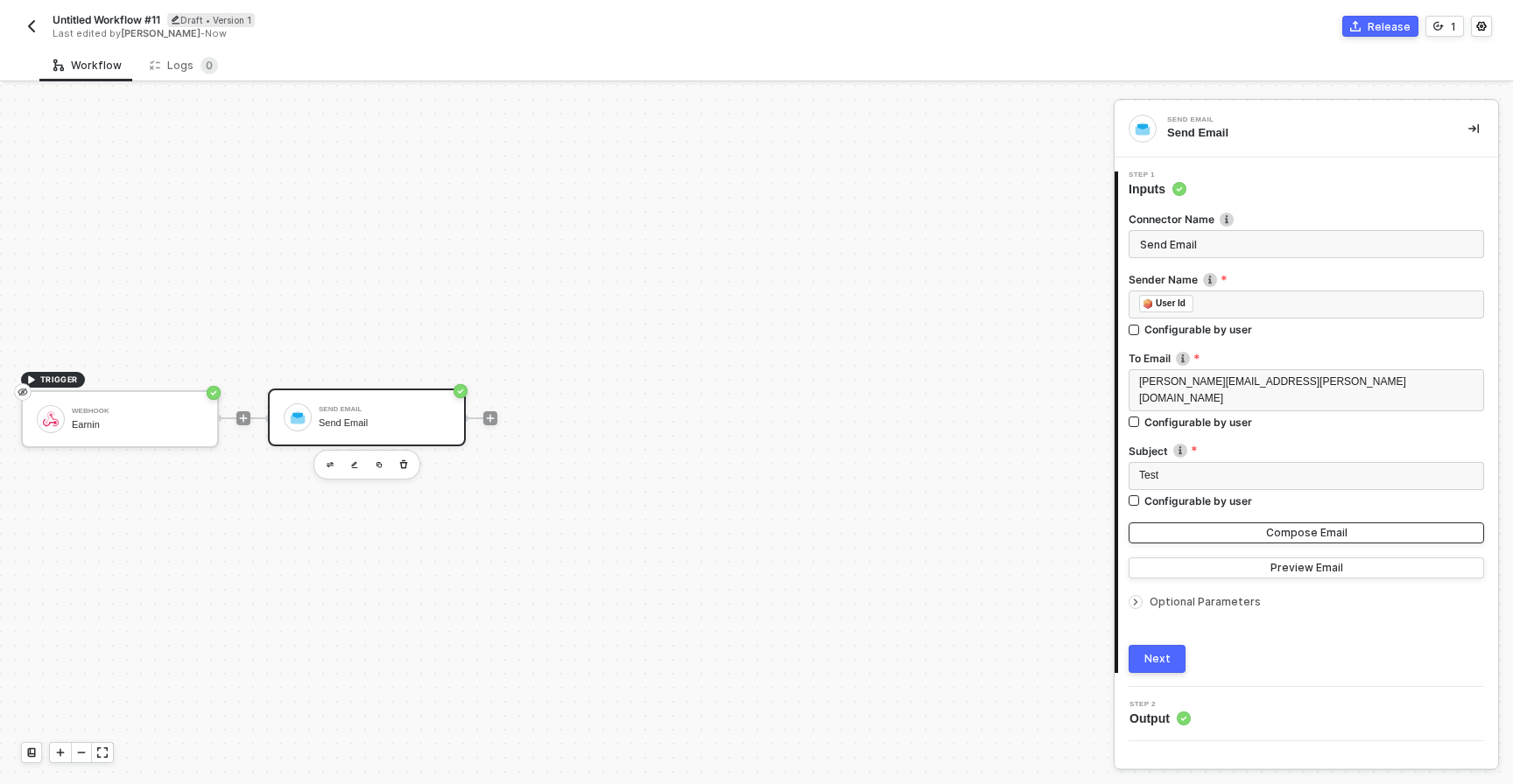
click at [1165, 523] on button "Compose Email" at bounding box center [1307, 533] width 355 height 21
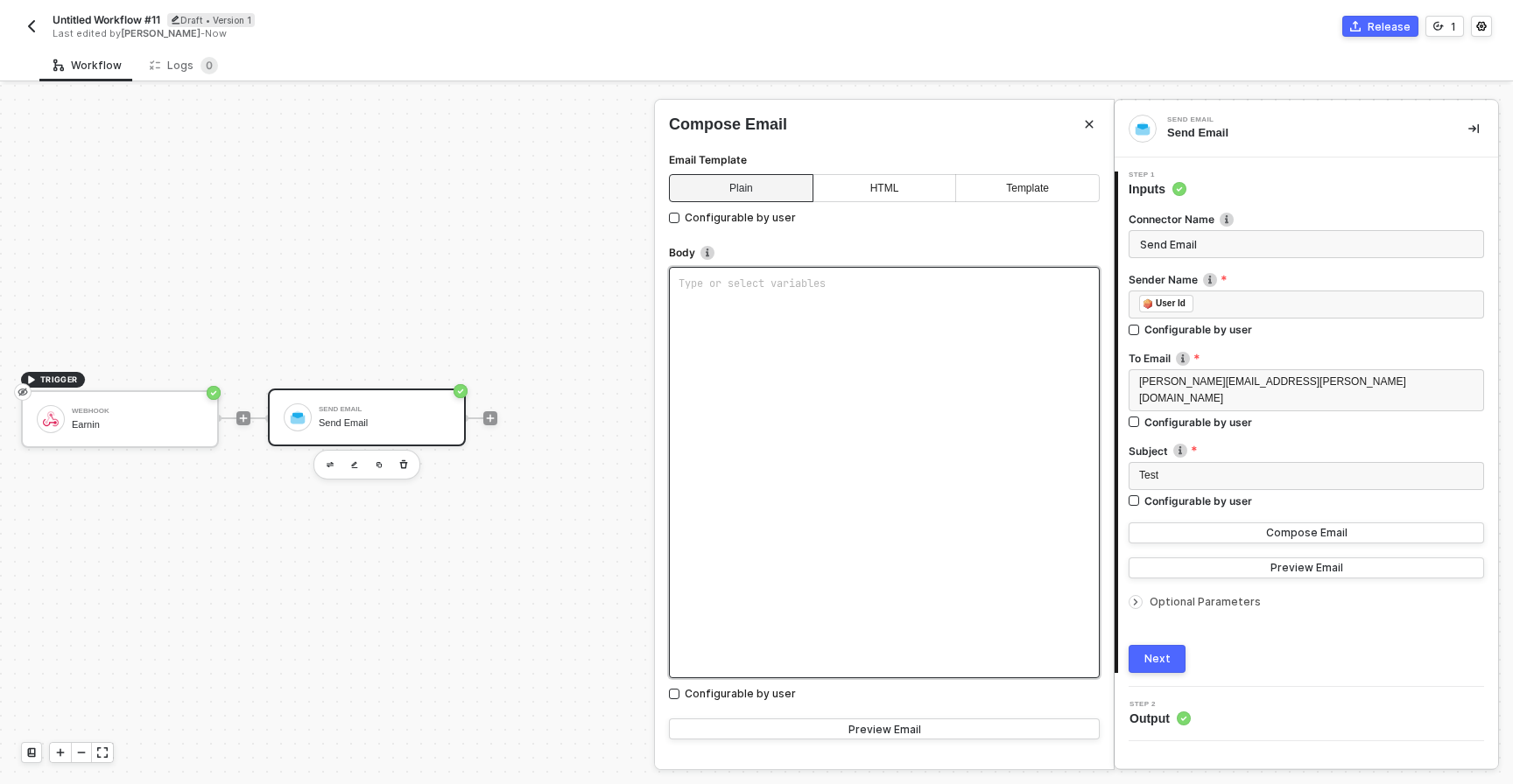
click at [849, 390] on div "Type or select variables ﻿" at bounding box center [885, 472] width 431 height 412
click at [1155, 645] on button "Next" at bounding box center [1157, 659] width 57 height 28
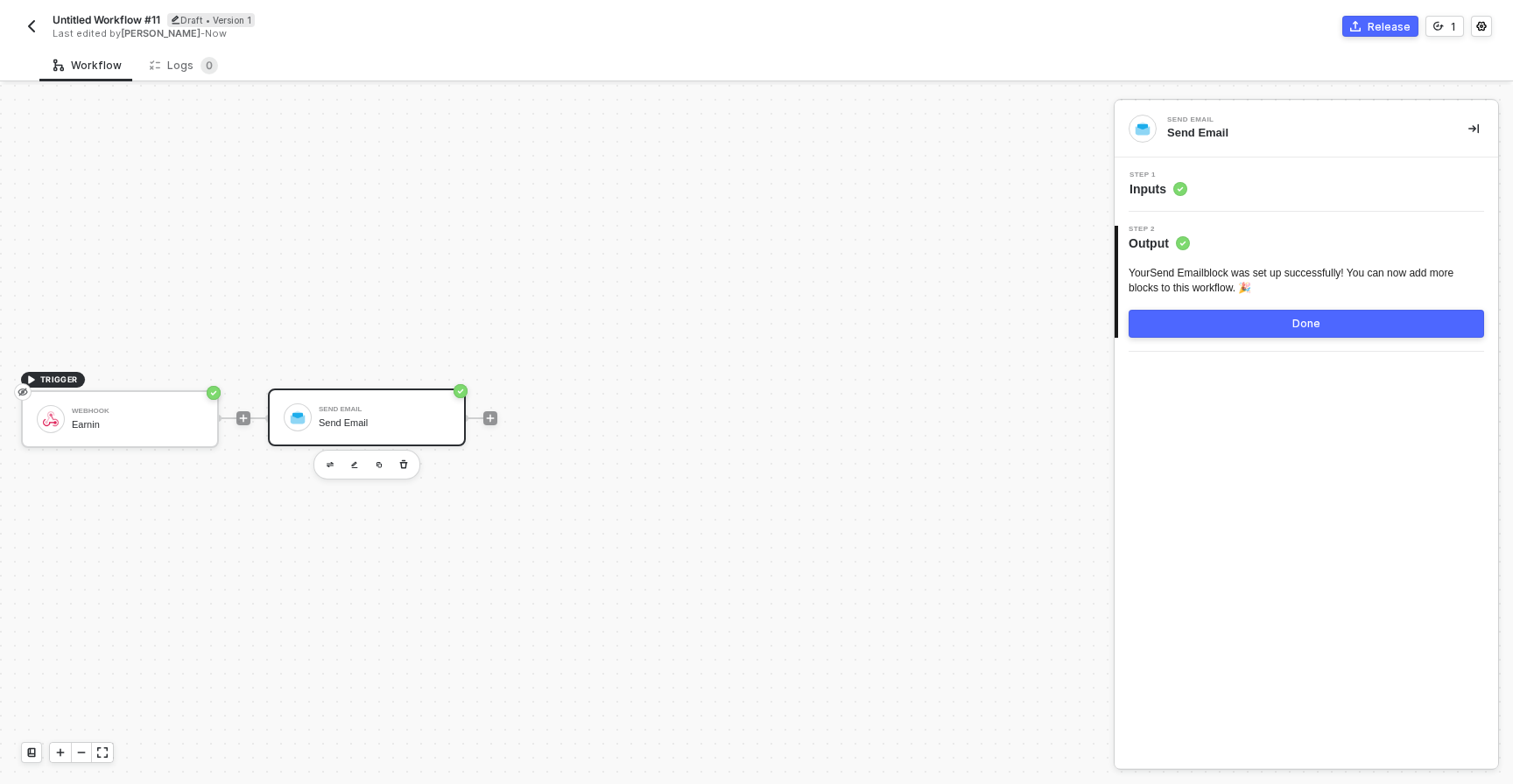
click at [1228, 328] on button "Done" at bounding box center [1307, 324] width 355 height 28
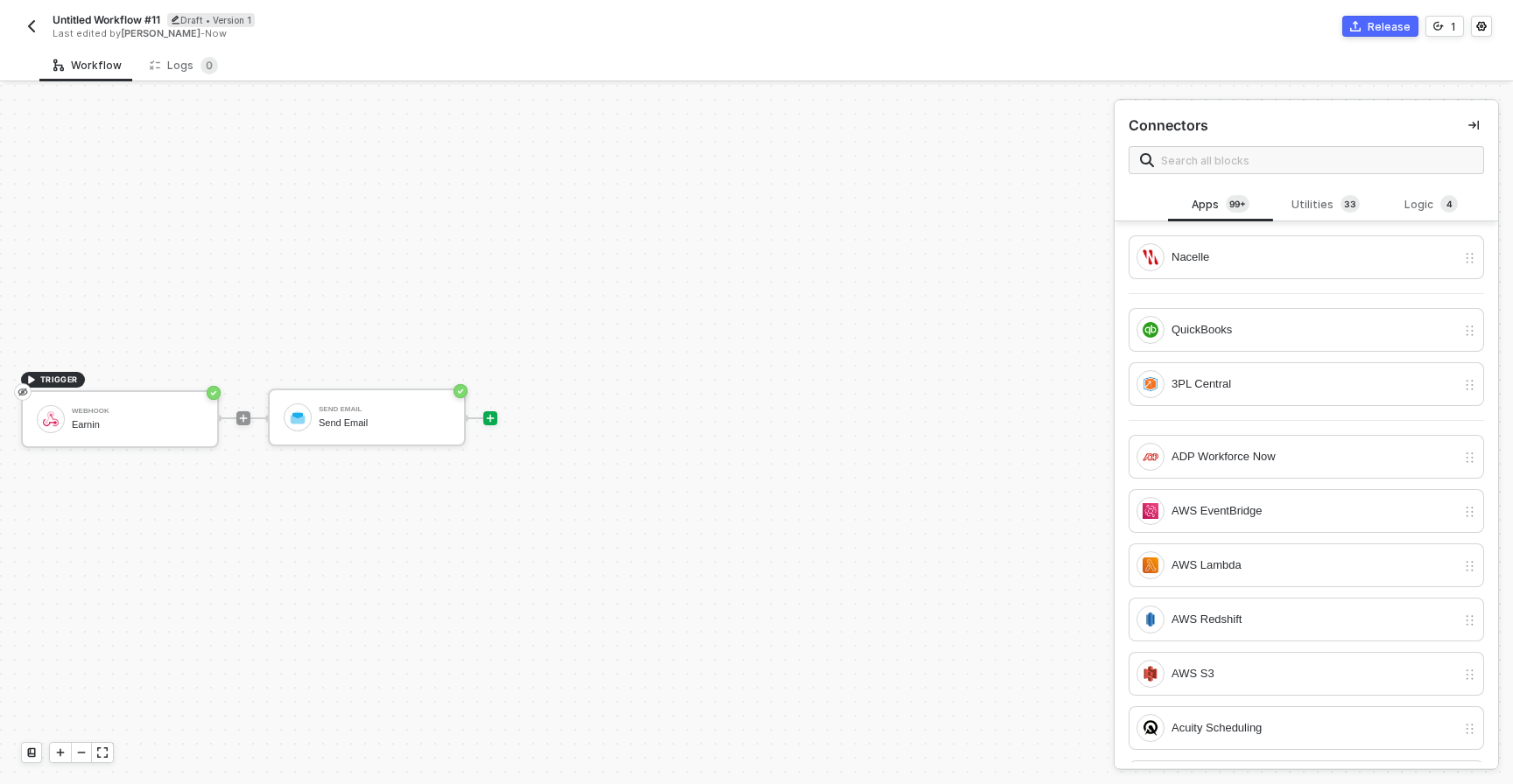
click at [868, 411] on div "TRIGGER Webhook Earnin Send Email Send Email" at bounding box center [552, 418] width 1105 height 731
click at [1472, 125] on icon "icon-collapse-right" at bounding box center [1473, 126] width 11 height 10
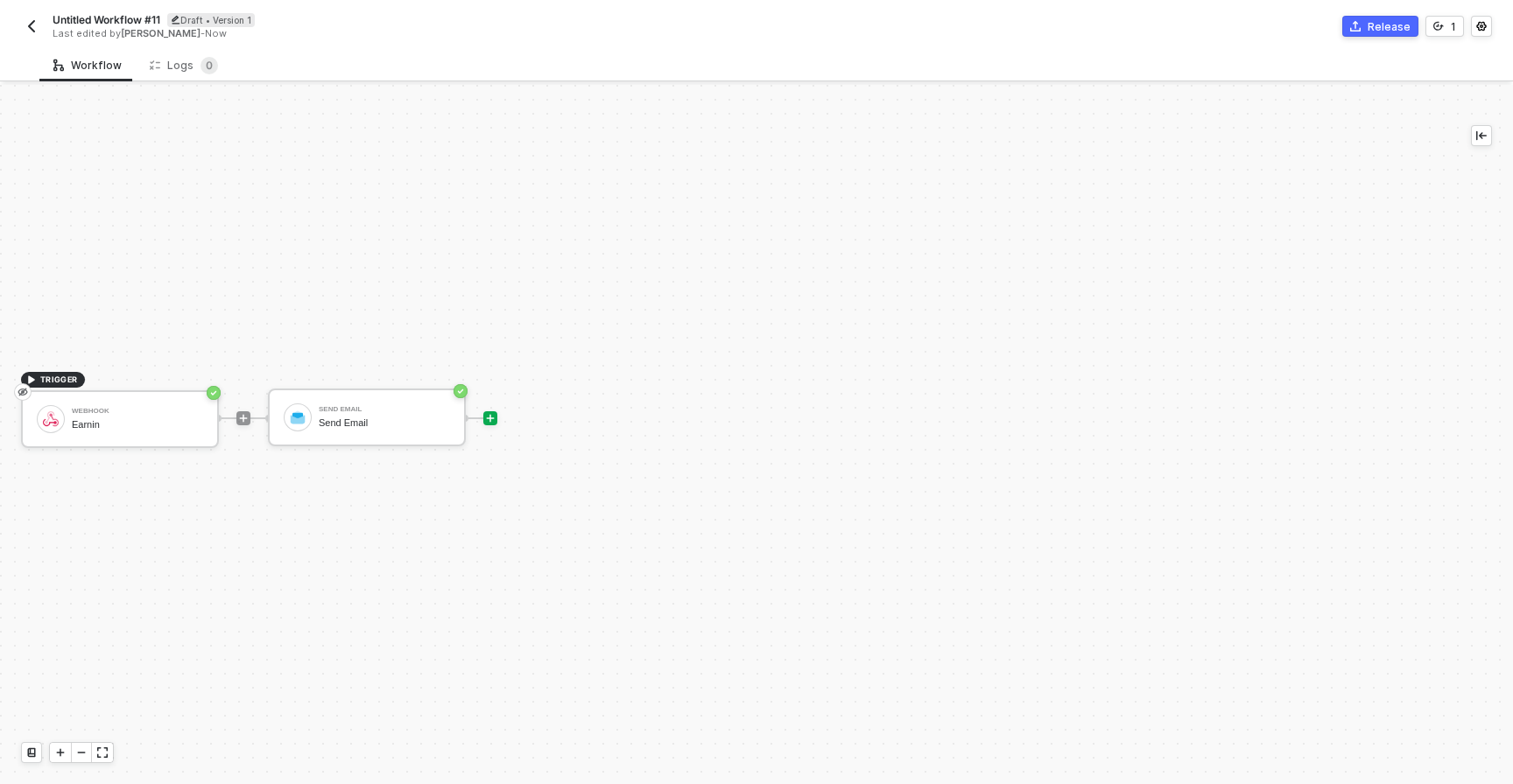
click at [820, 297] on div "TRIGGER Webhook Earnin Send Email Send Email" at bounding box center [721, 418] width 1442 height 731
click at [1388, 21] on div "Release" at bounding box center [1389, 26] width 43 height 15
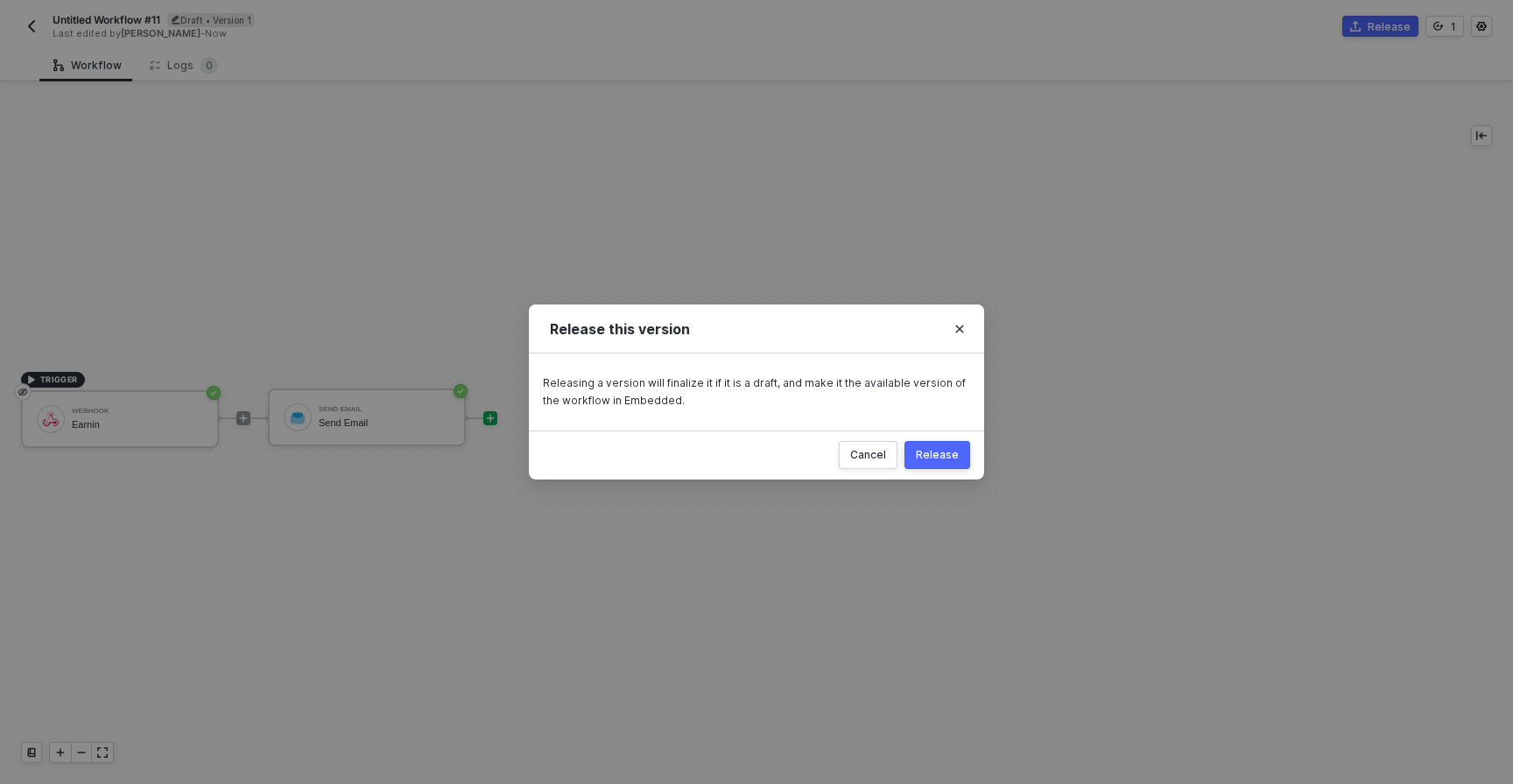
click at [922, 463] on button "Release" at bounding box center [937, 456] width 66 height 28
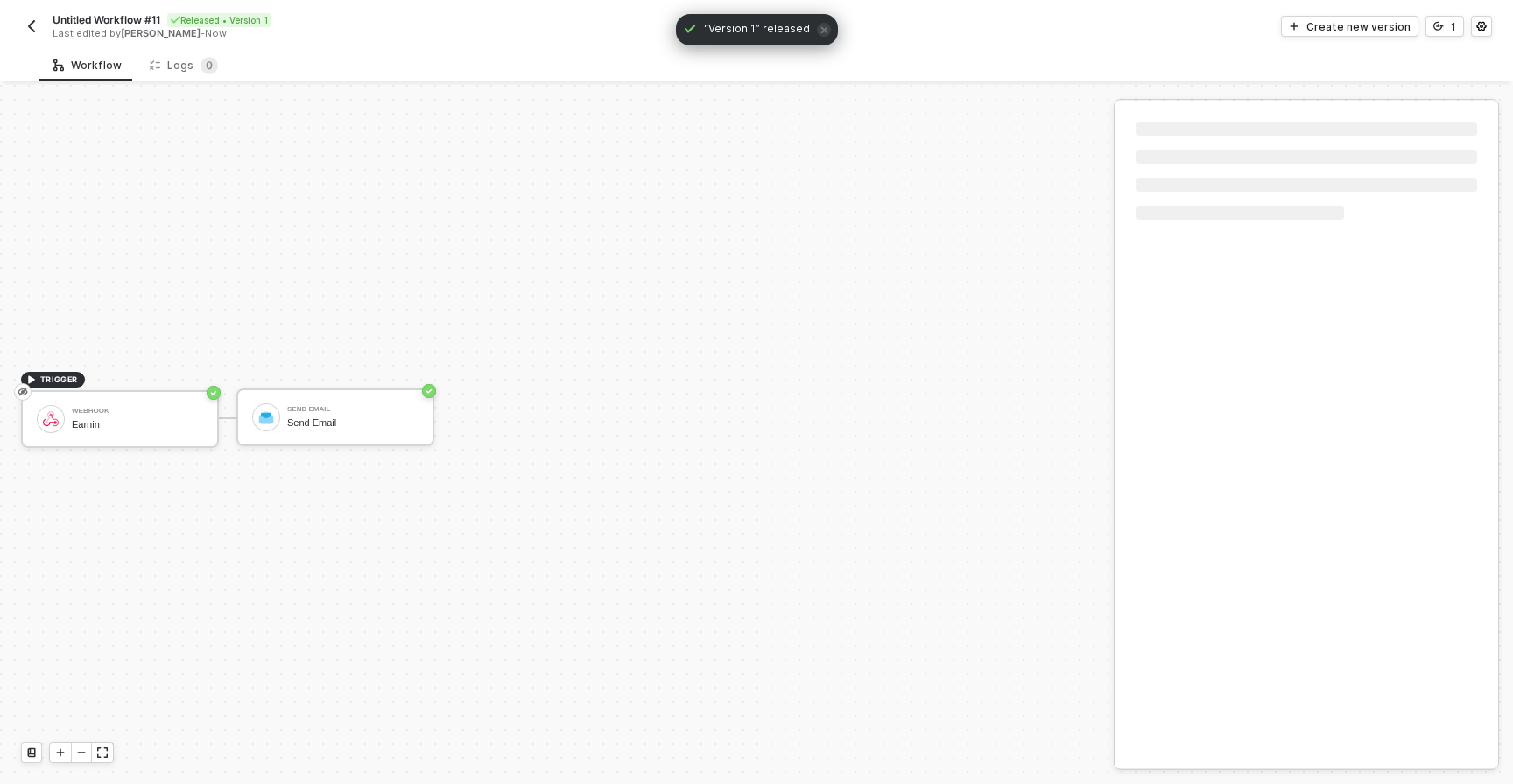
click at [33, 26] on img "button" at bounding box center [32, 26] width 14 height 14
